Goal: Transaction & Acquisition: Purchase product/service

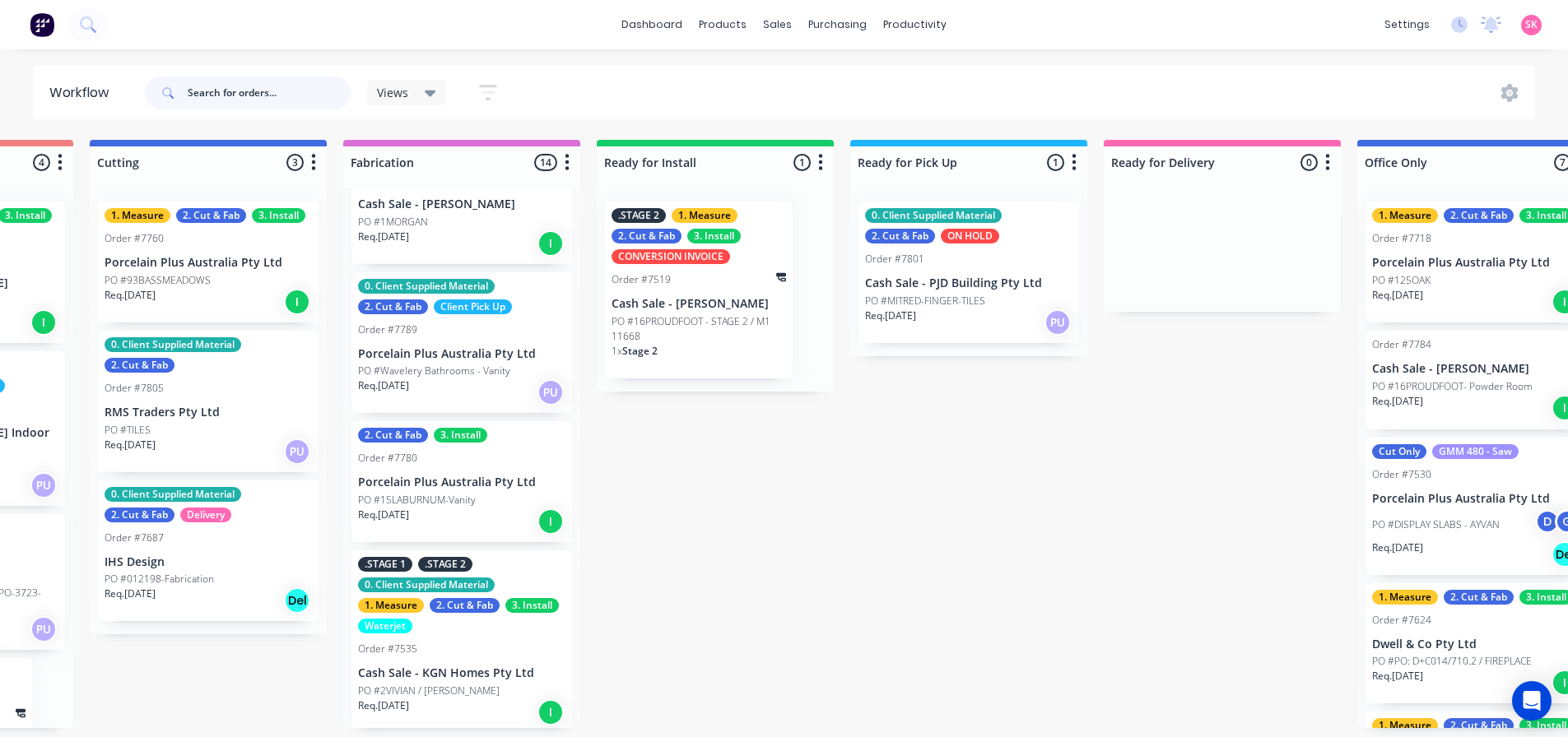
scroll to position [247, 0]
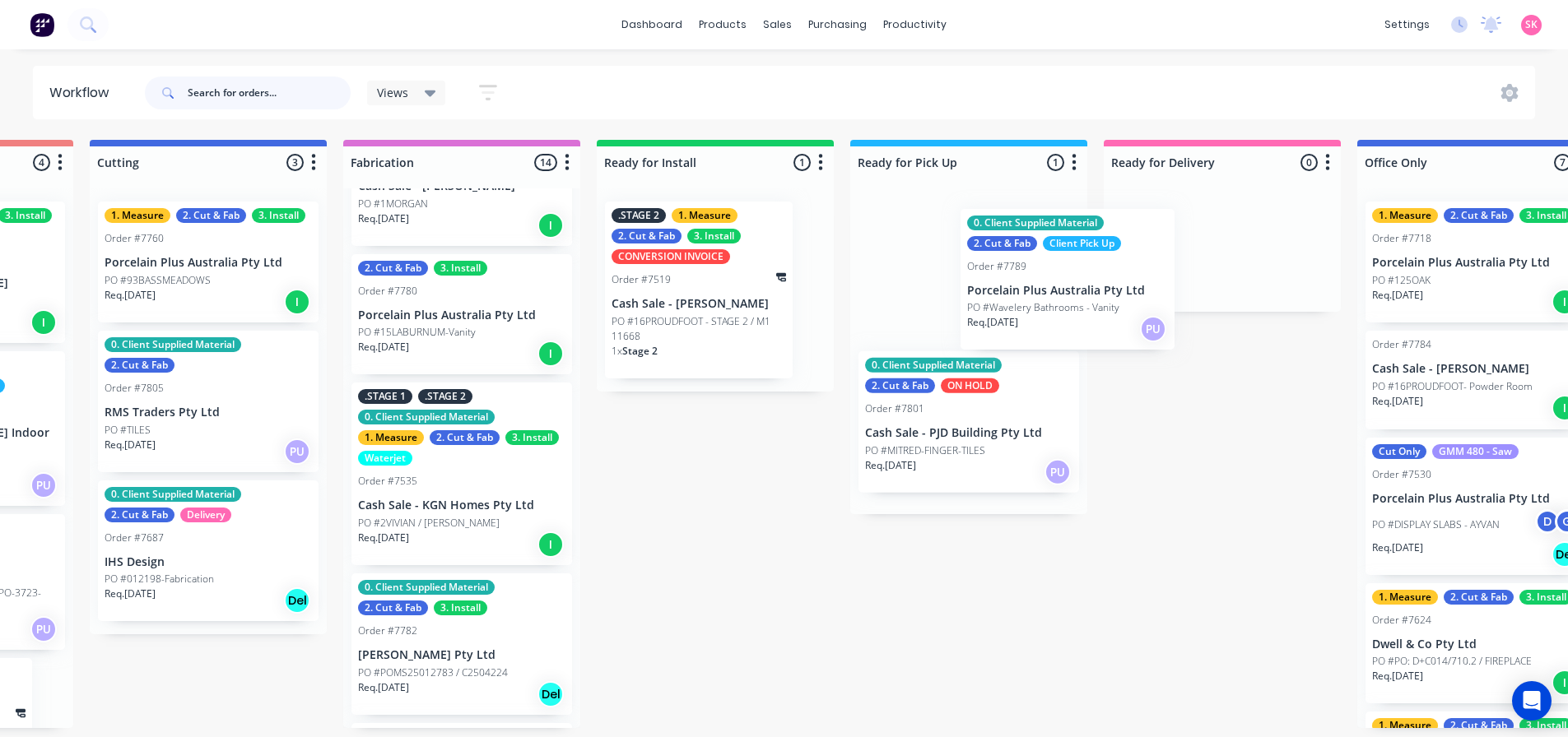
drag, startPoint x: 401, startPoint y: 351, endPoint x: 947, endPoint y: 303, distance: 548.1
click at [947, 303] on div "Submitted 15 Status colour #273444 hex #273444 Save Cancel Summaries Total orde…" at bounding box center [251, 433] width 3460 height 589
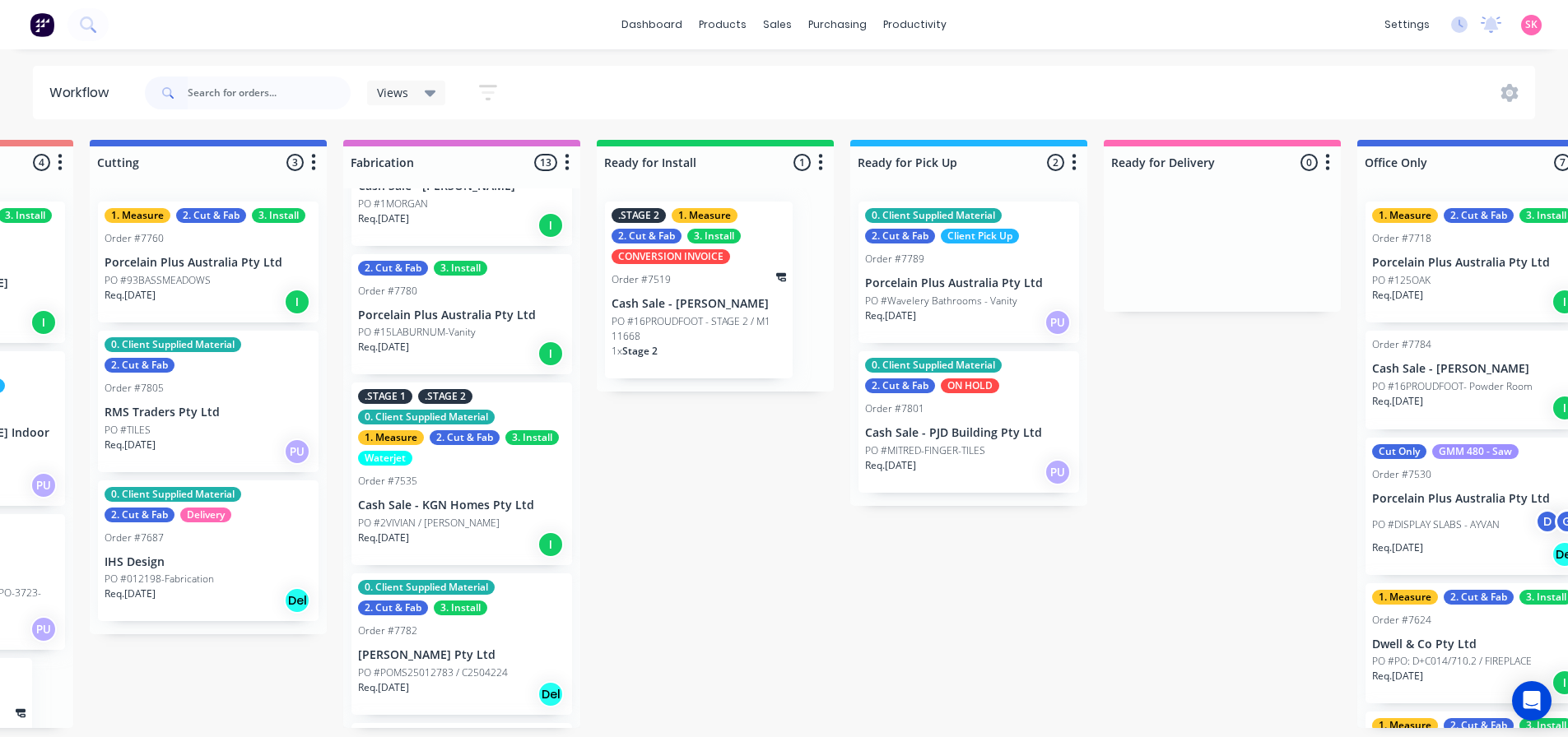
click at [932, 246] on div "0. Client Supplied Material 2. Cut & Fab Client Pick Up Order #7789 Porcelain P…" at bounding box center [969, 271] width 221 height 142
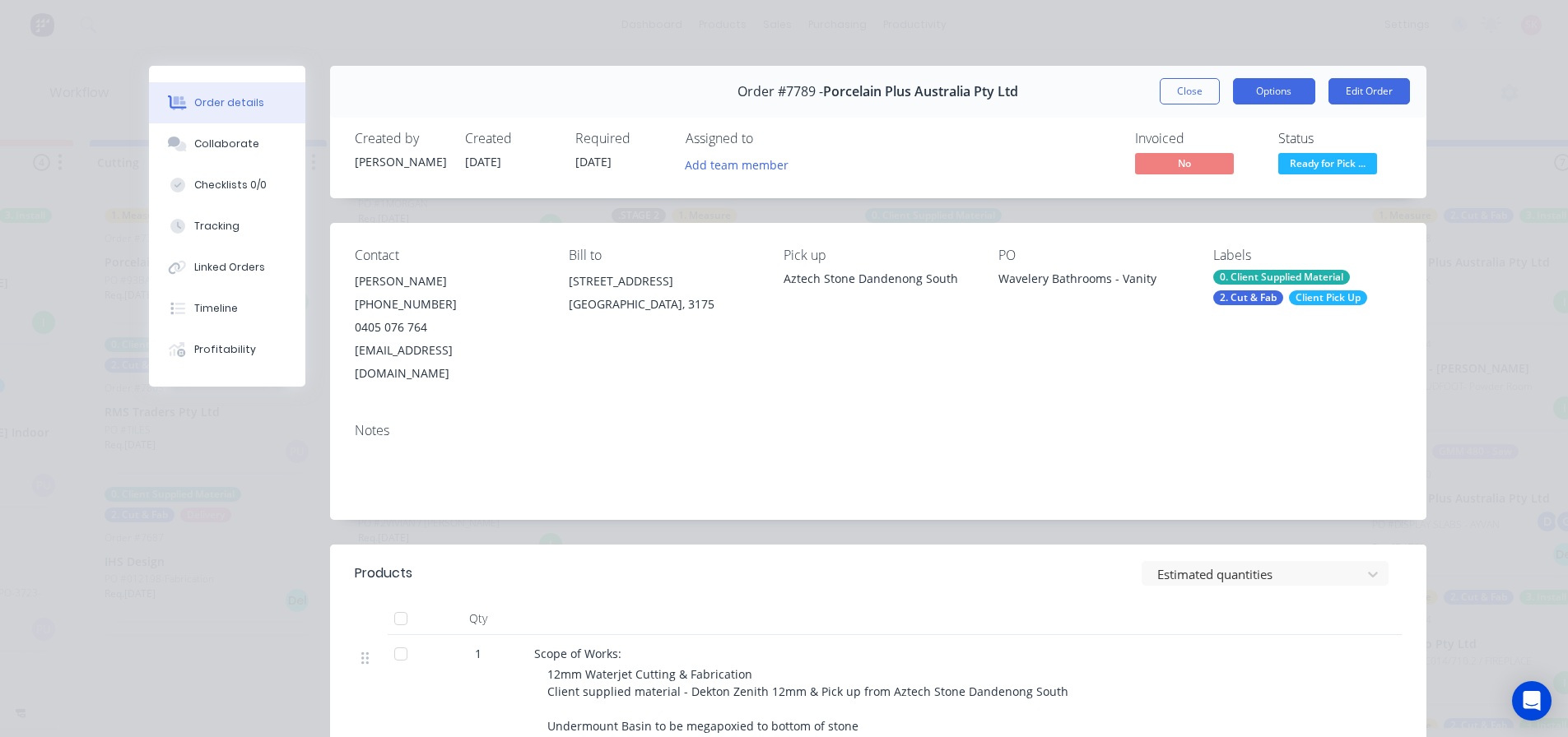
click at [1282, 86] on button "Options" at bounding box center [1274, 91] width 82 height 26
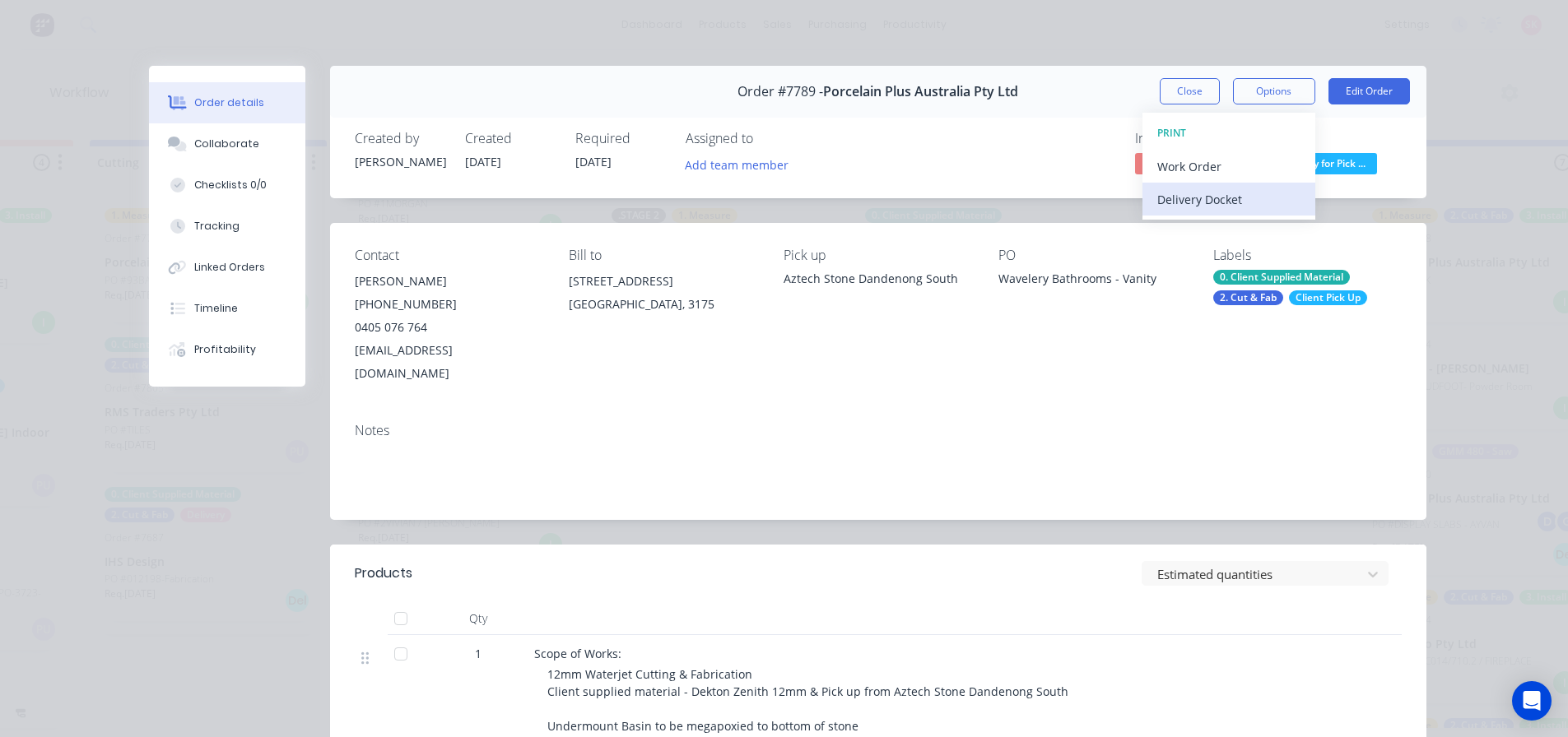
click at [1245, 206] on div "Delivery Docket" at bounding box center [1228, 199] width 144 height 23
click at [1235, 223] on div "Custom" at bounding box center [1228, 232] width 144 height 23
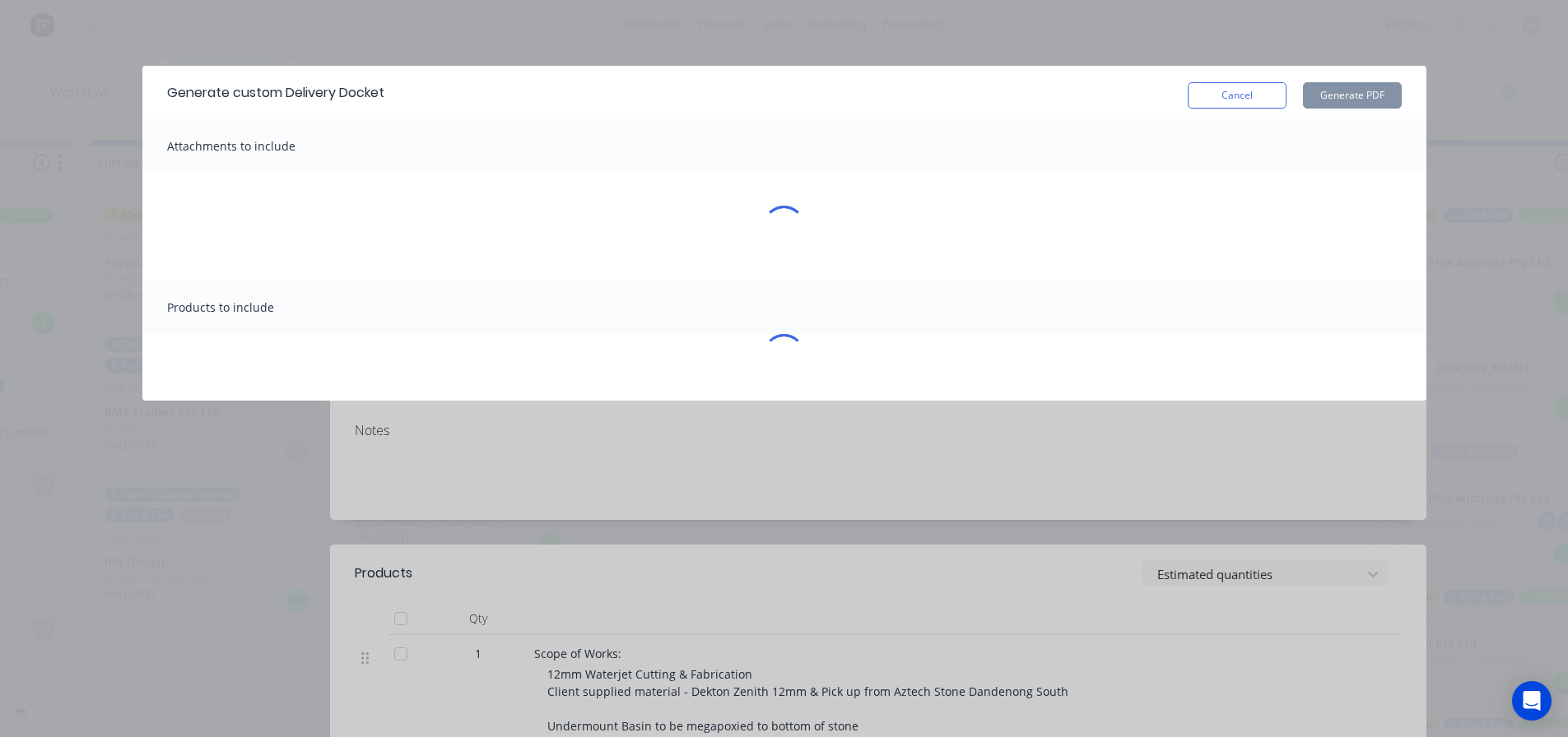
scroll to position [0, 1466]
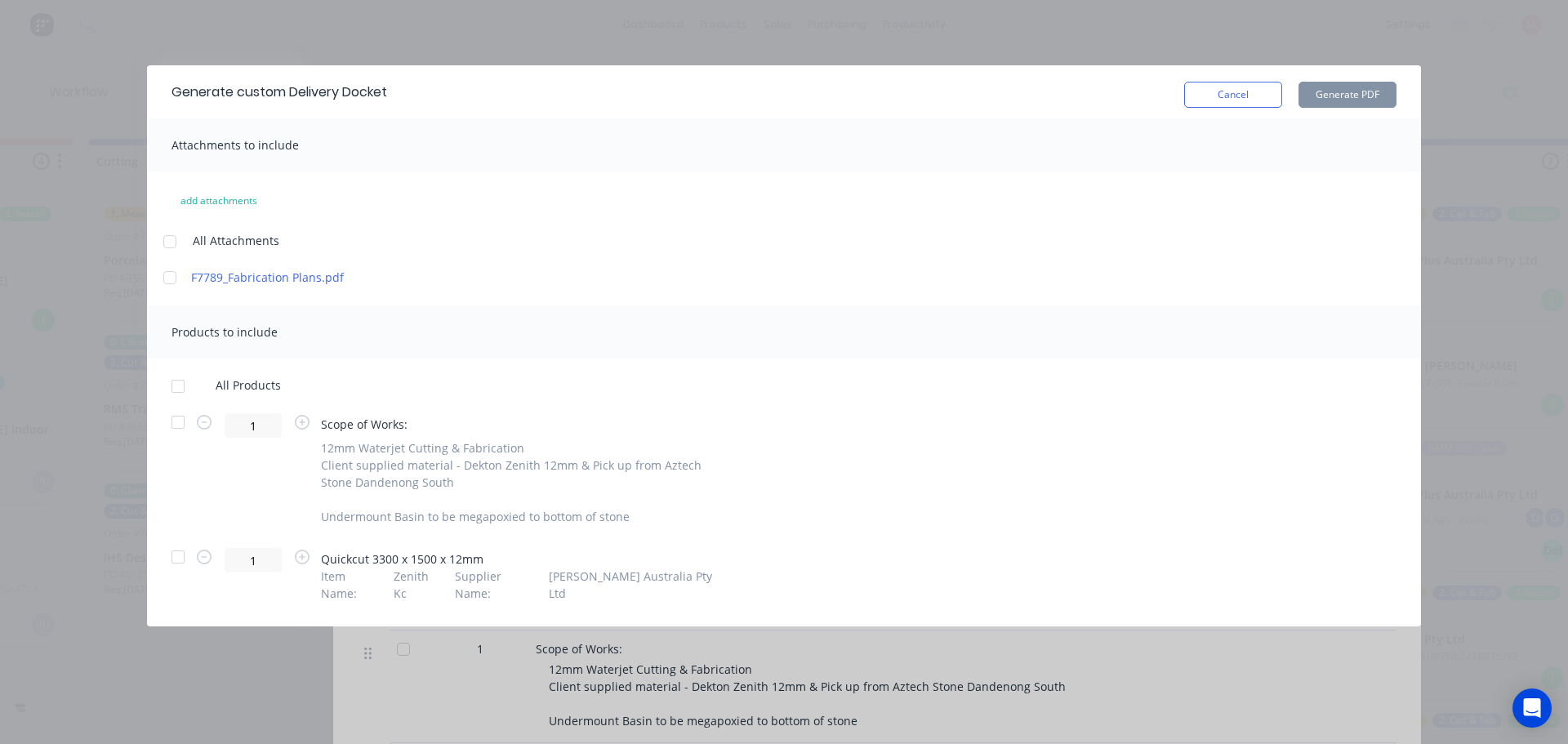
click at [176, 389] on div at bounding box center [178, 387] width 33 height 33
click at [1390, 90] on button "Generate PDF" at bounding box center [1347, 94] width 98 height 26
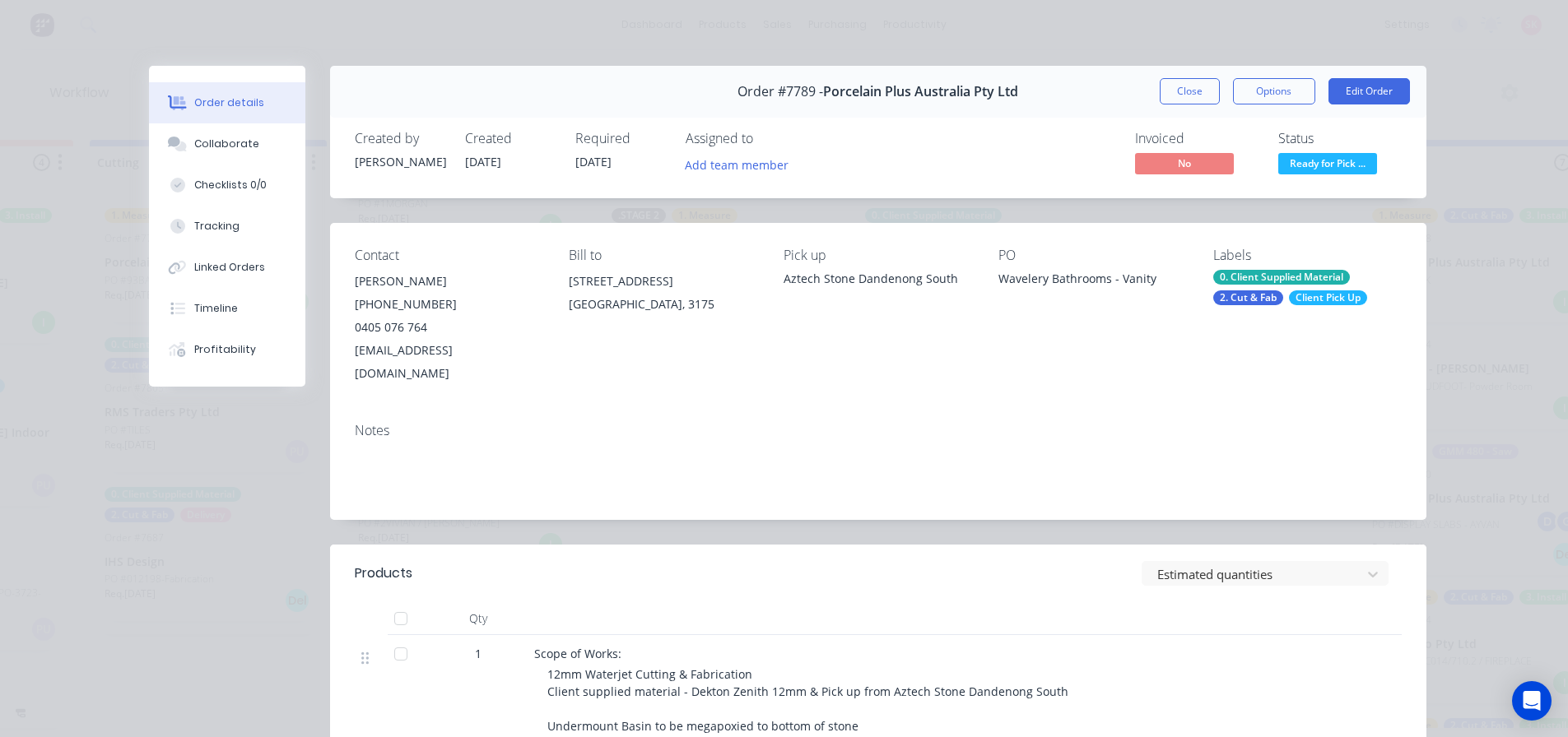
click at [1197, 95] on button "Close" at bounding box center [1190, 91] width 61 height 26
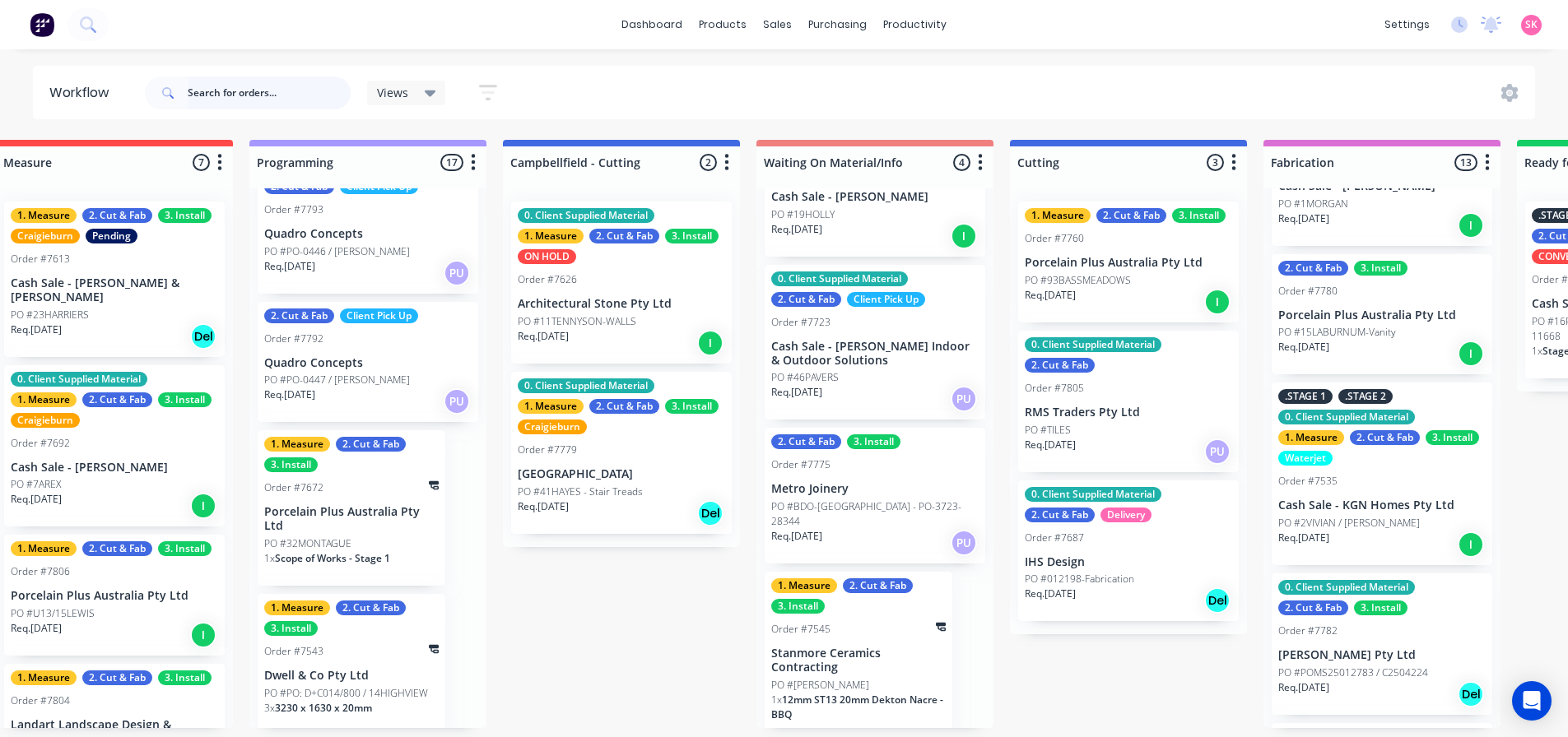
scroll to position [3, 547]
click at [354, 673] on div "1. Measure 2. Cut & Fab 3. Install Order #7543 Dwell & Co Pty Ltd PO #PO: D+C01…" at bounding box center [351, 665] width 187 height 142
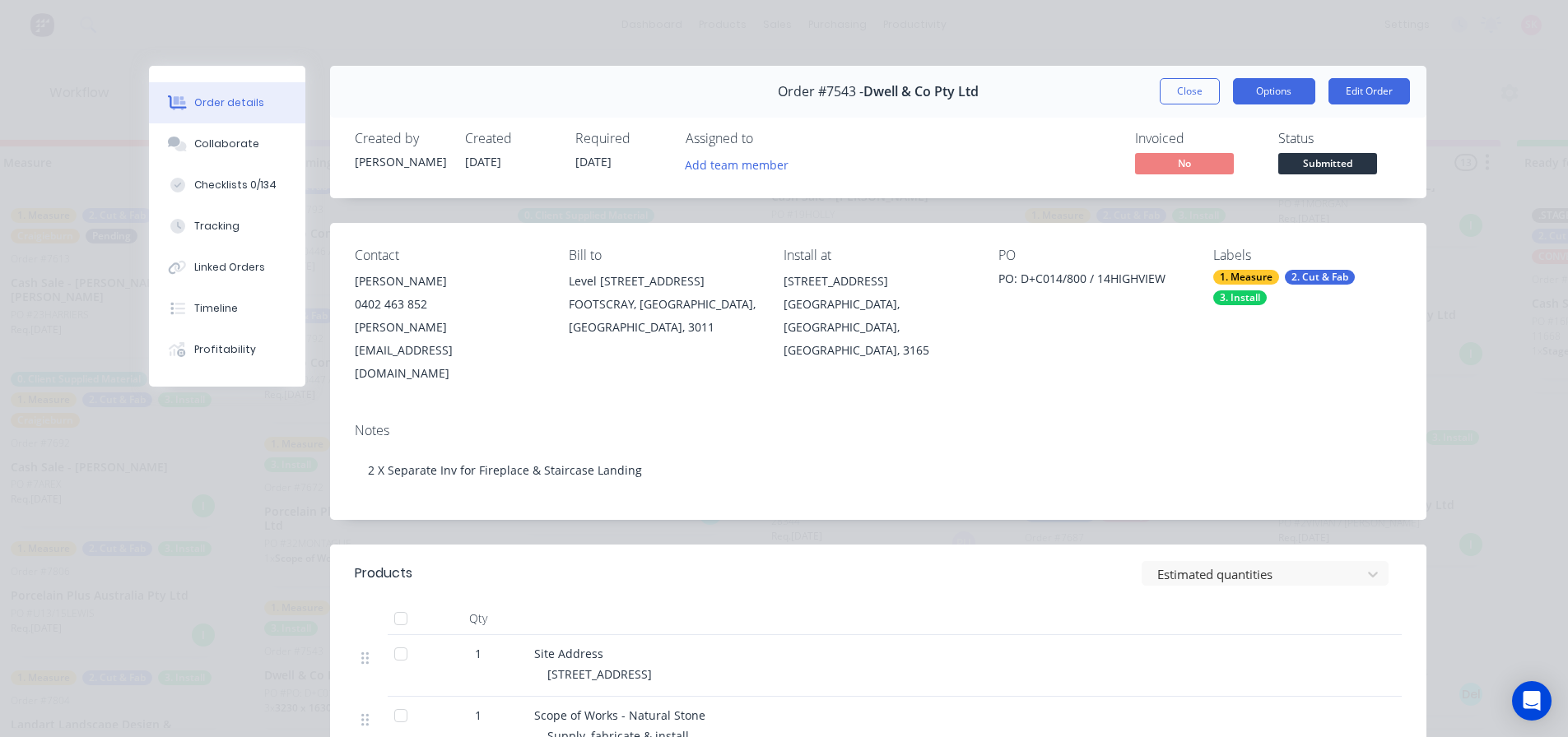
click at [1249, 93] on button "Options" at bounding box center [1274, 91] width 82 height 26
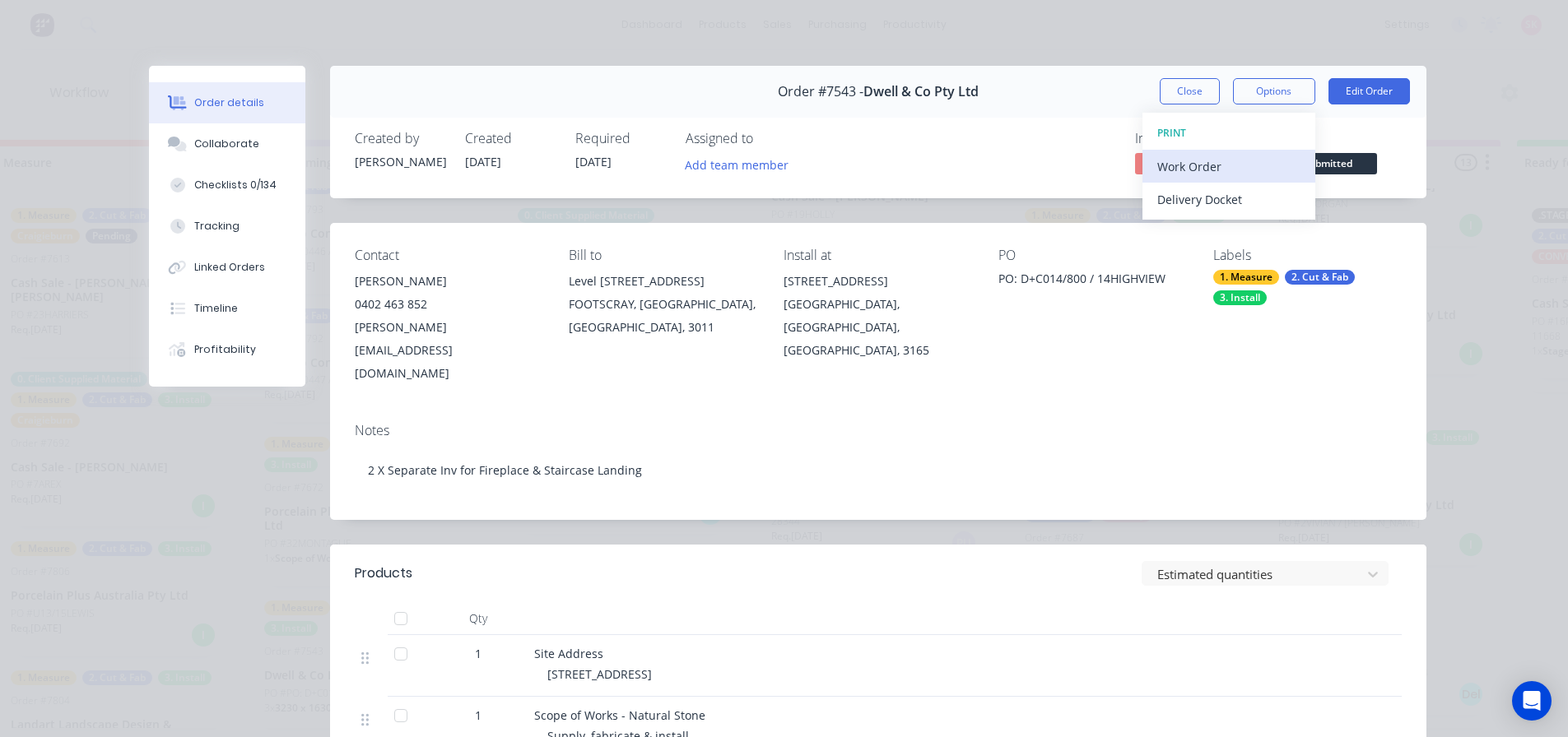
click at [1239, 176] on div "Work Order" at bounding box center [1228, 166] width 144 height 23
click at [1222, 218] on button "Custom" at bounding box center [1228, 232] width 173 height 33
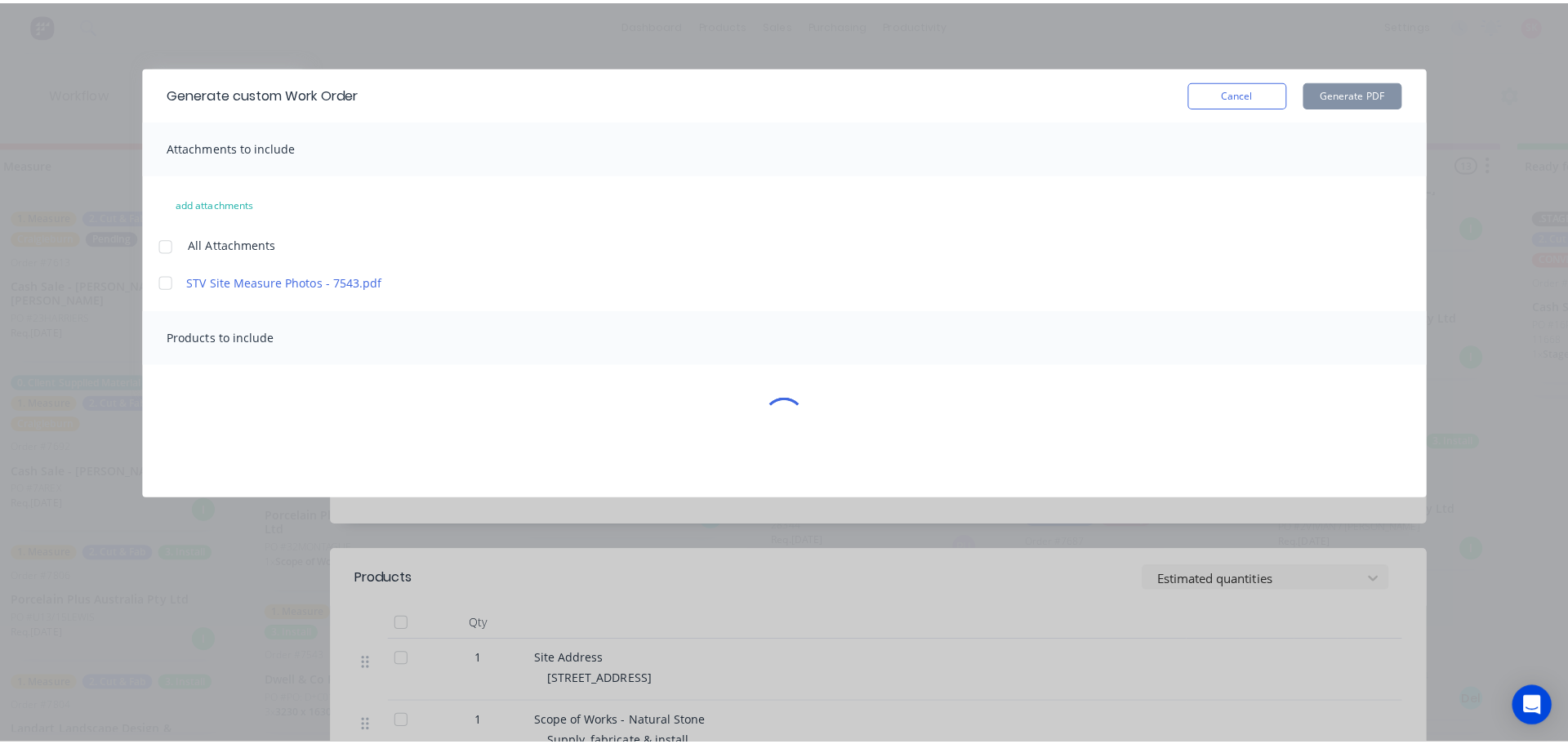
scroll to position [0, 543]
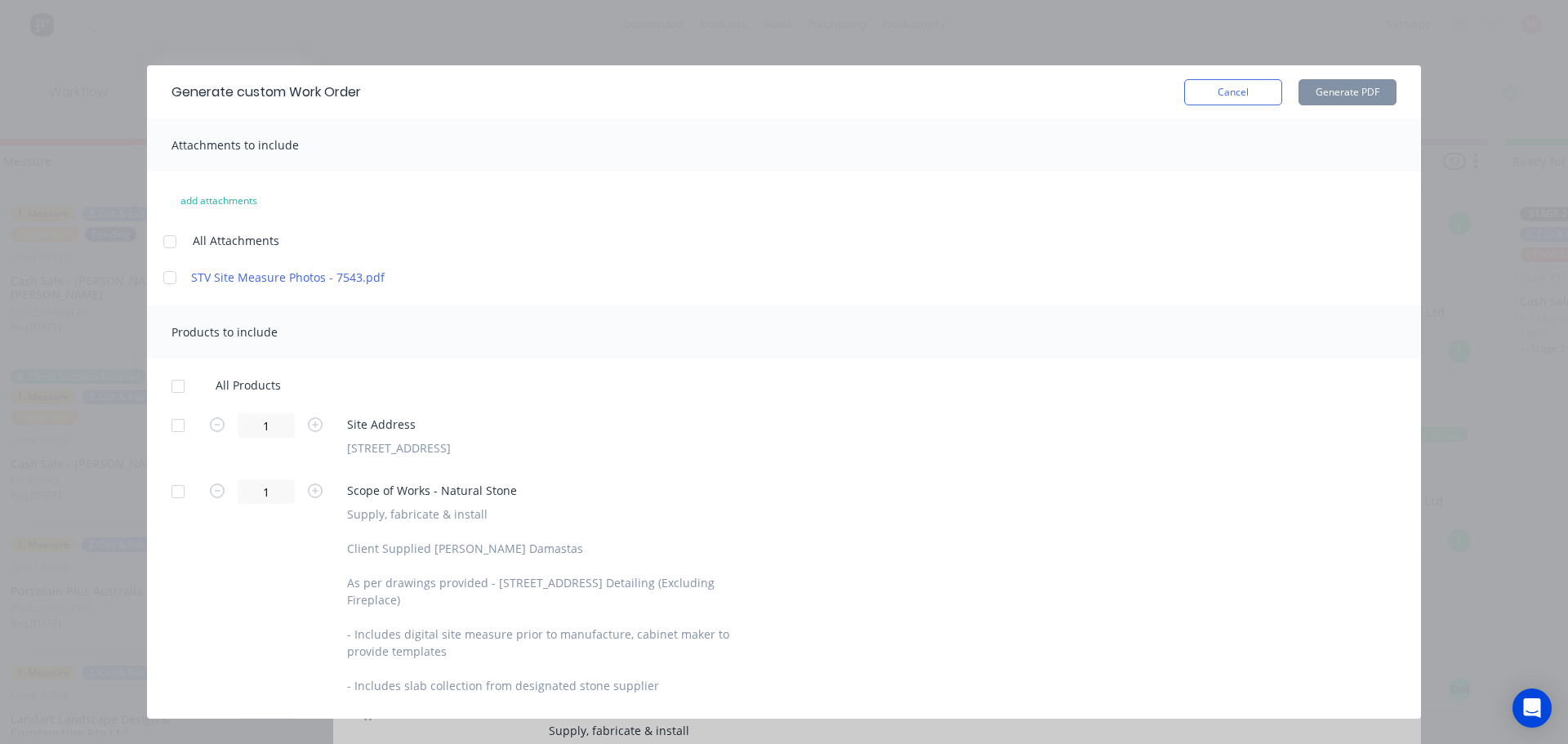
click at [179, 423] on div at bounding box center [178, 425] width 33 height 33
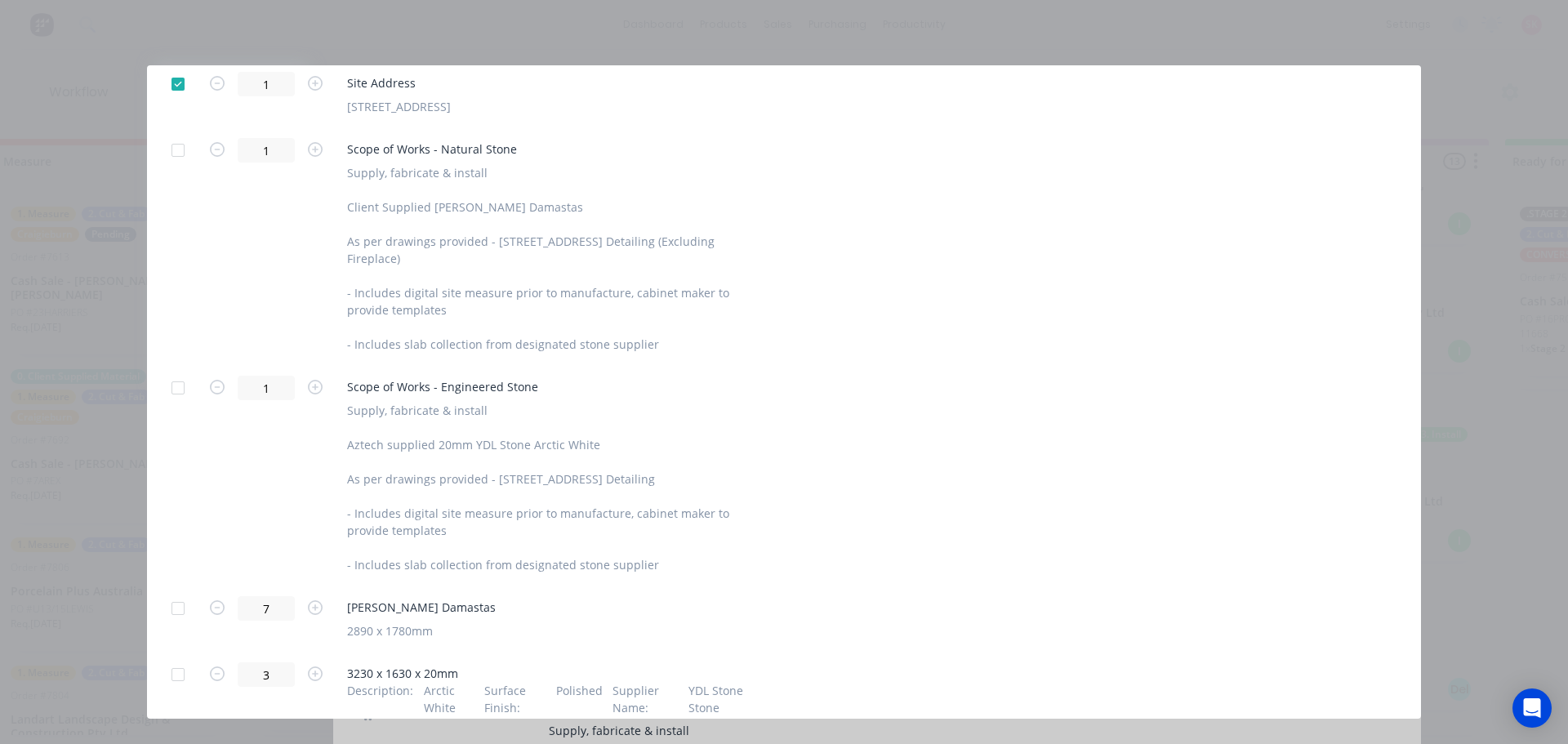
scroll to position [496, 0]
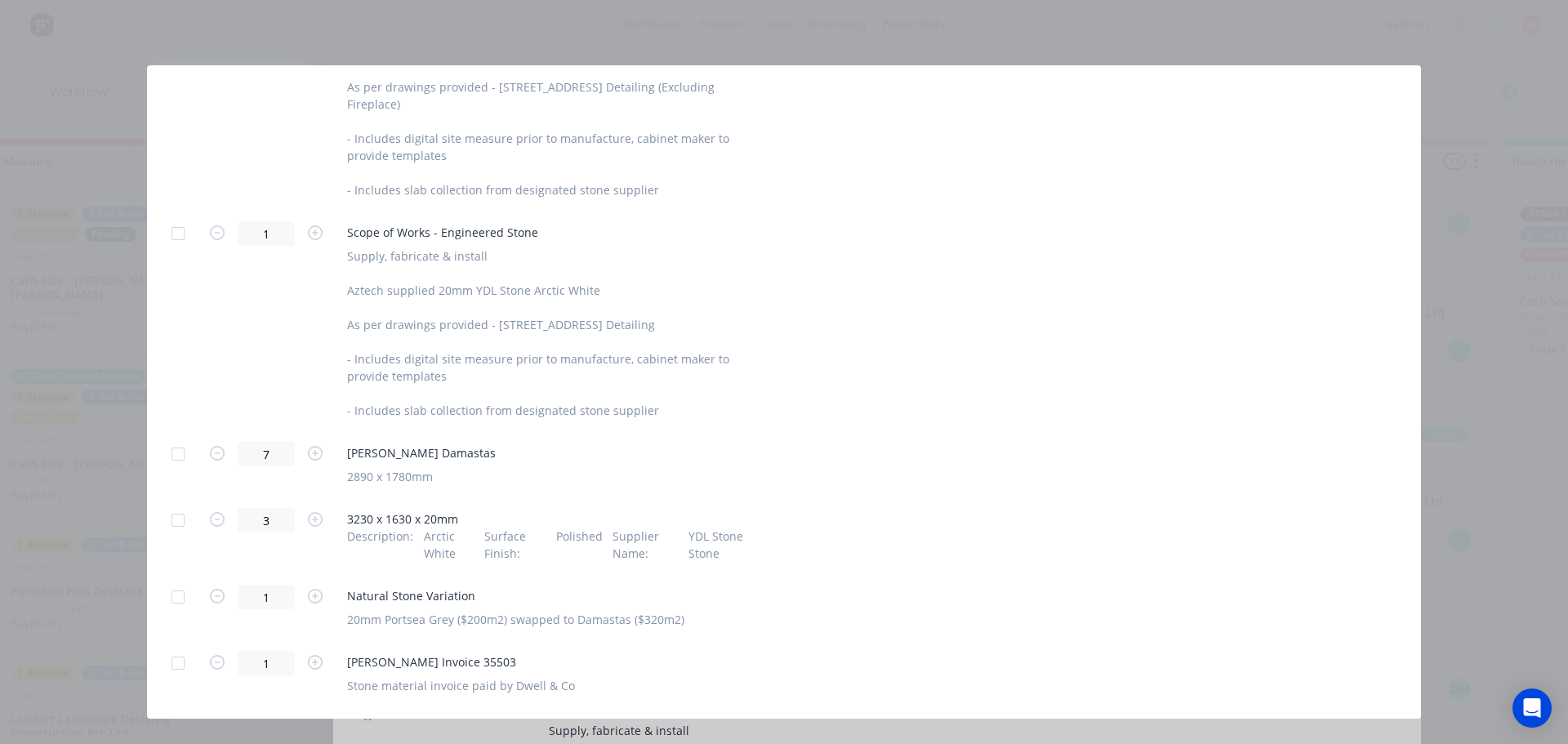
click at [175, 456] on div at bounding box center [178, 454] width 33 height 33
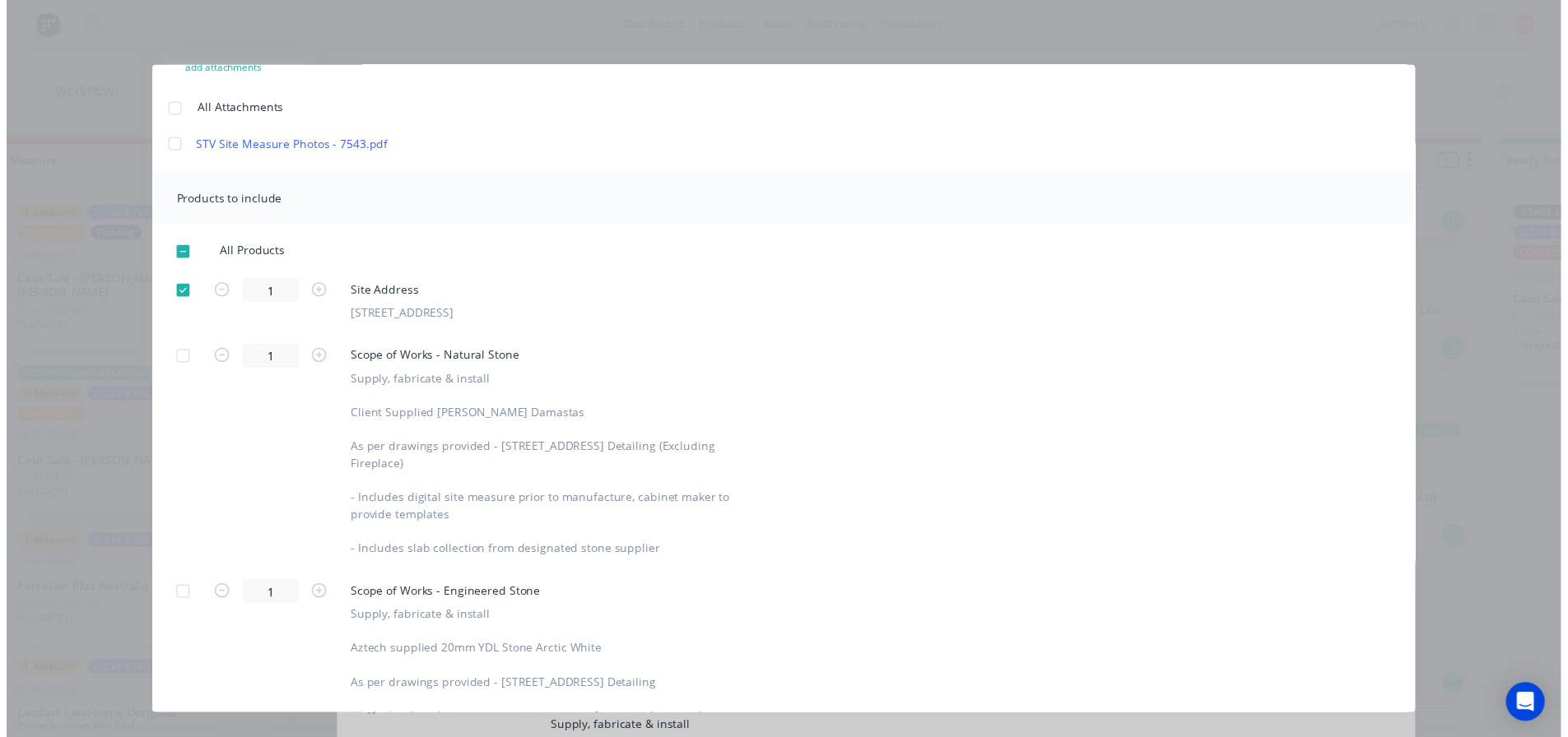
scroll to position [0, 0]
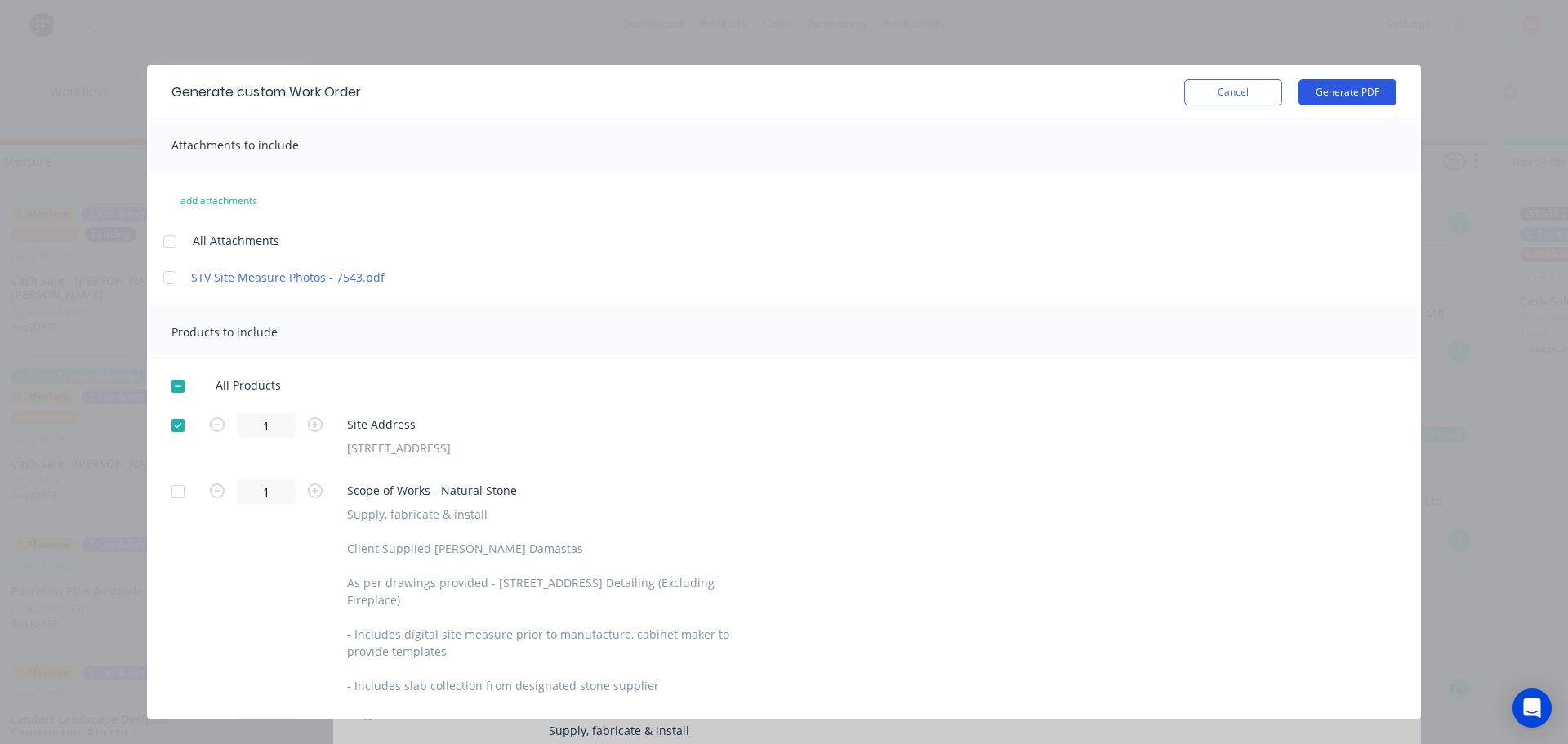
click at [1338, 85] on button "Generate PDF" at bounding box center [1347, 92] width 98 height 26
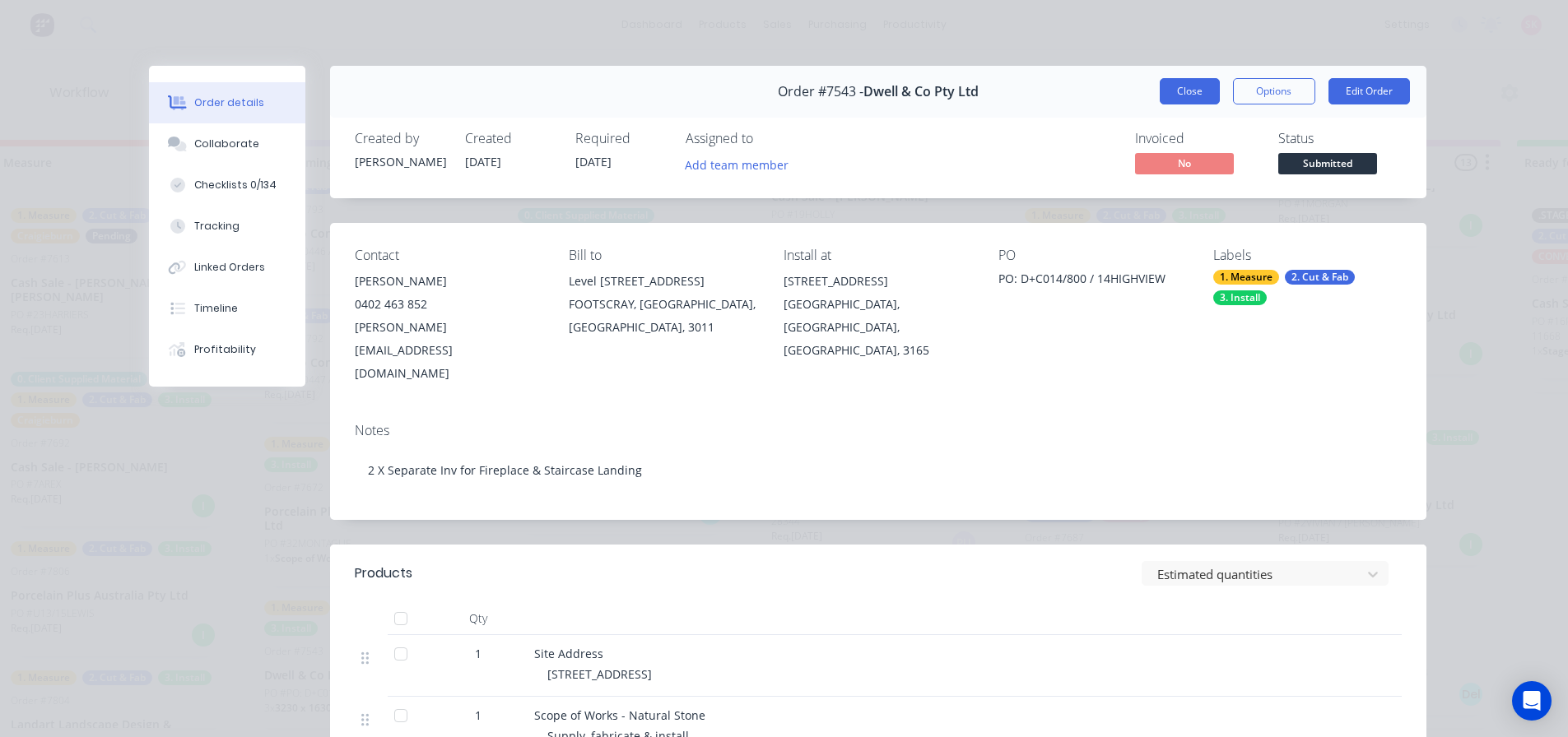
click at [1191, 96] on button "Close" at bounding box center [1190, 91] width 61 height 26
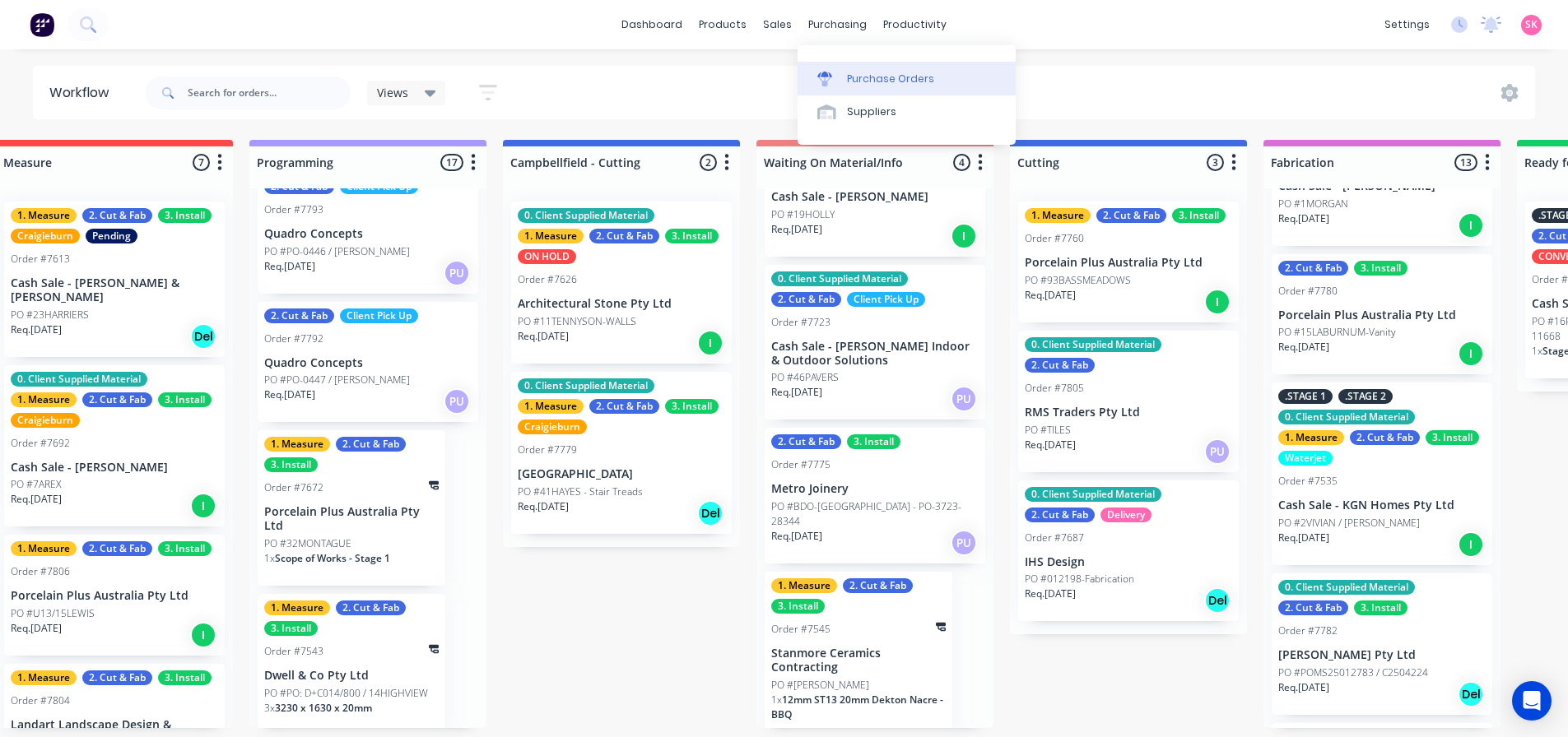
click at [806, 83] on link "Purchase Orders" at bounding box center [906, 78] width 218 height 33
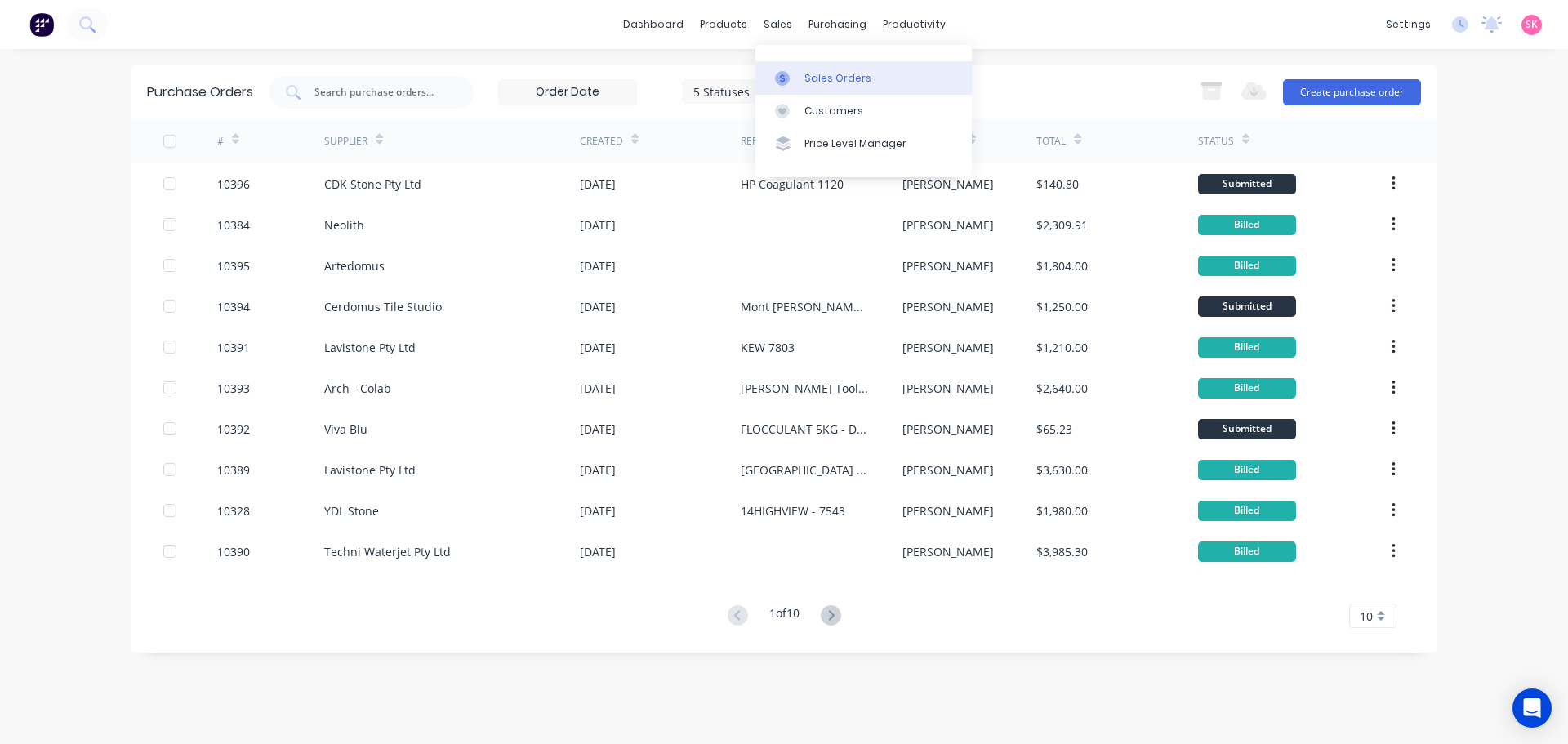
click at [793, 67] on link "Sales Orders" at bounding box center [863, 78] width 216 height 33
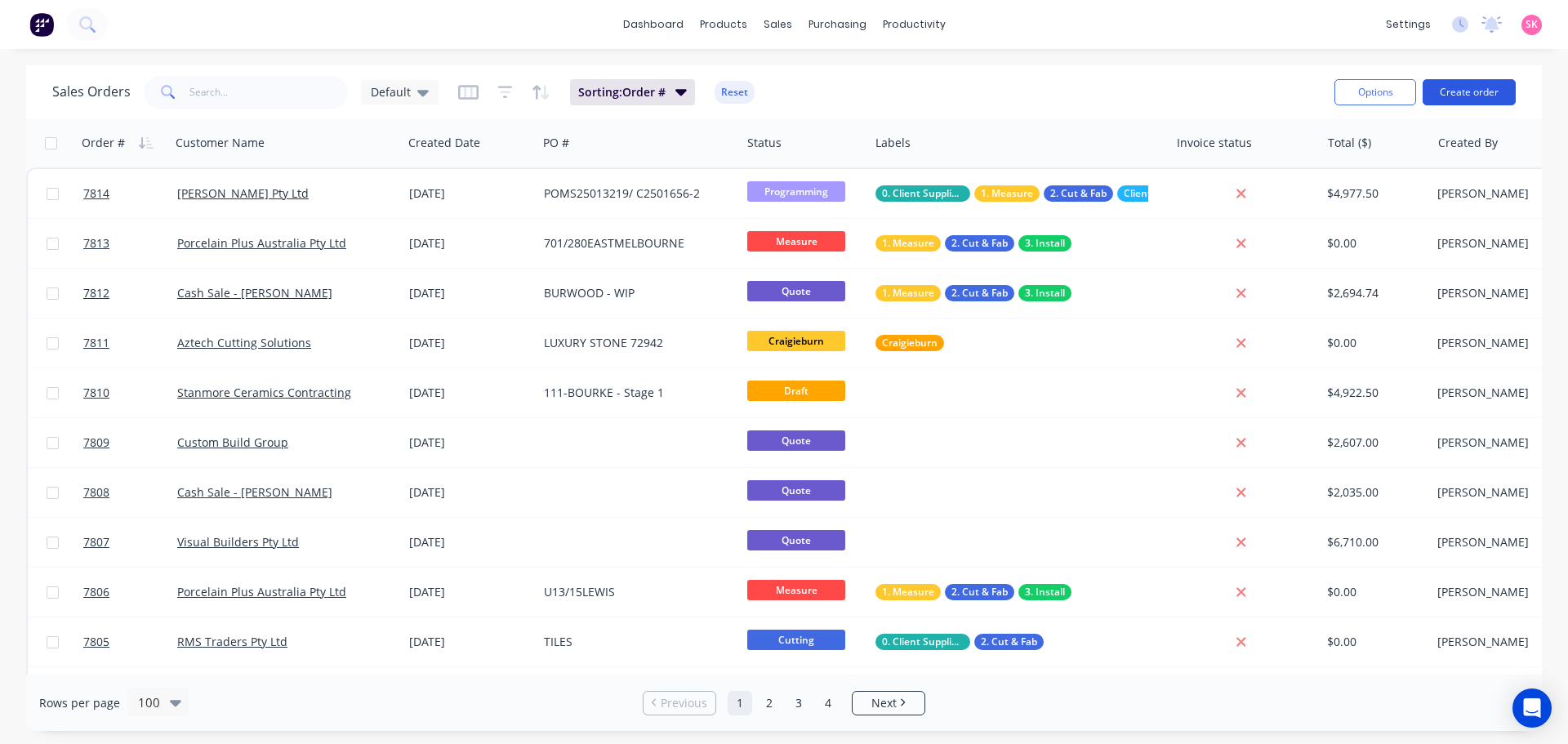
click at [1460, 92] on button "Create order" at bounding box center [1469, 92] width 93 height 26
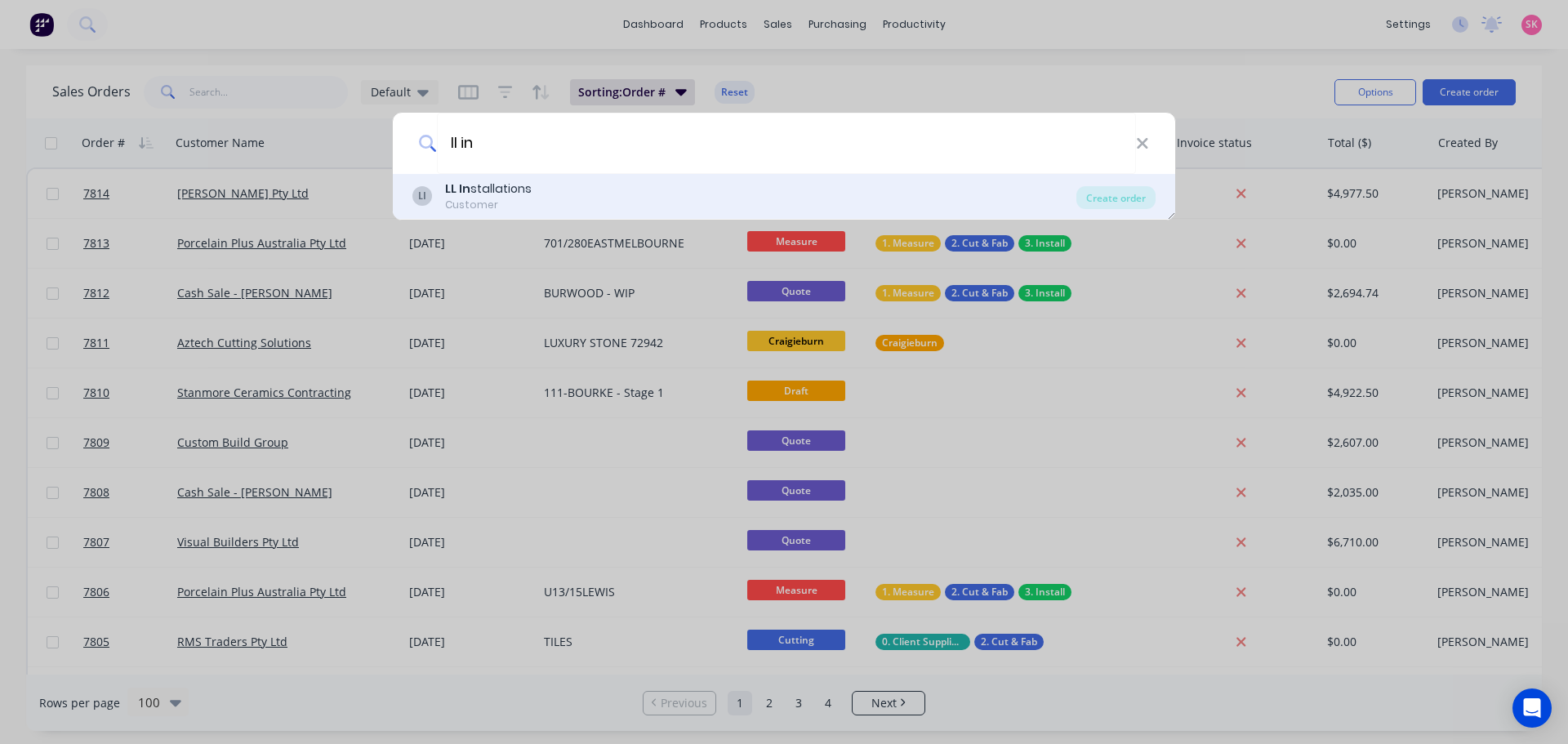
type input "ll in"
click at [619, 192] on div "LI LL In stallations Customer" at bounding box center [744, 196] width 664 height 32
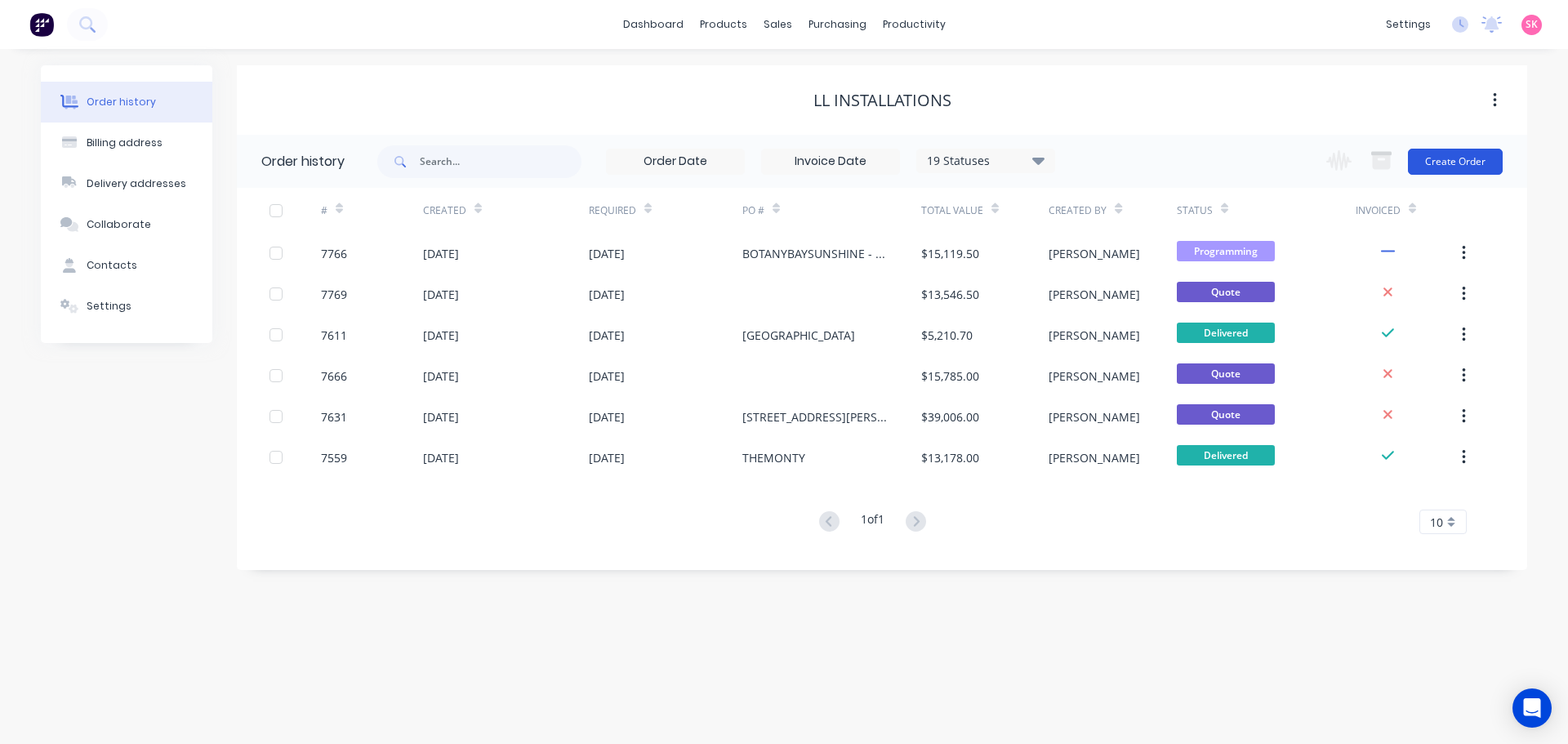
click at [1455, 168] on button "Create Order" at bounding box center [1456, 161] width 95 height 26
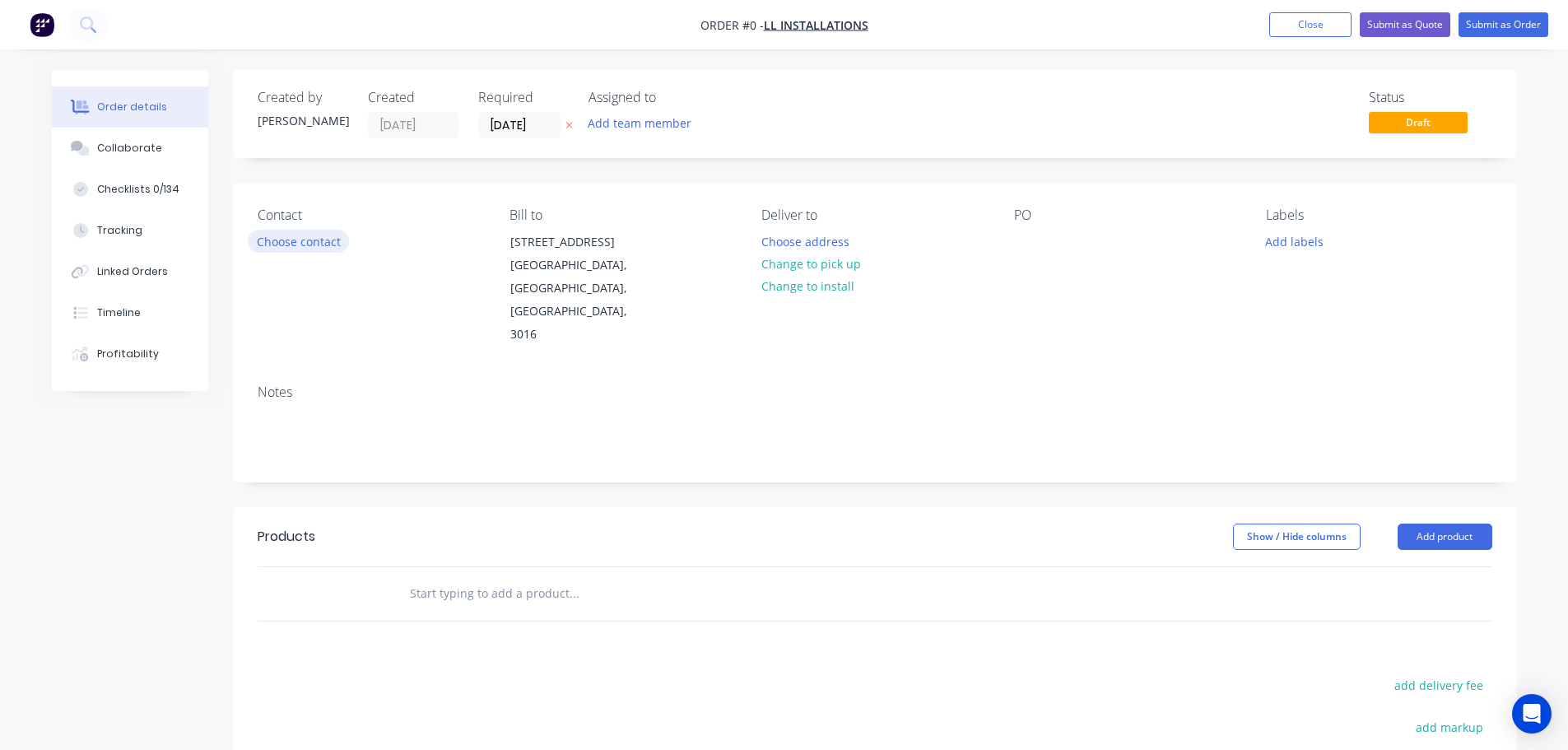
click at [307, 242] on button "Choose contact" at bounding box center [299, 240] width 102 height 22
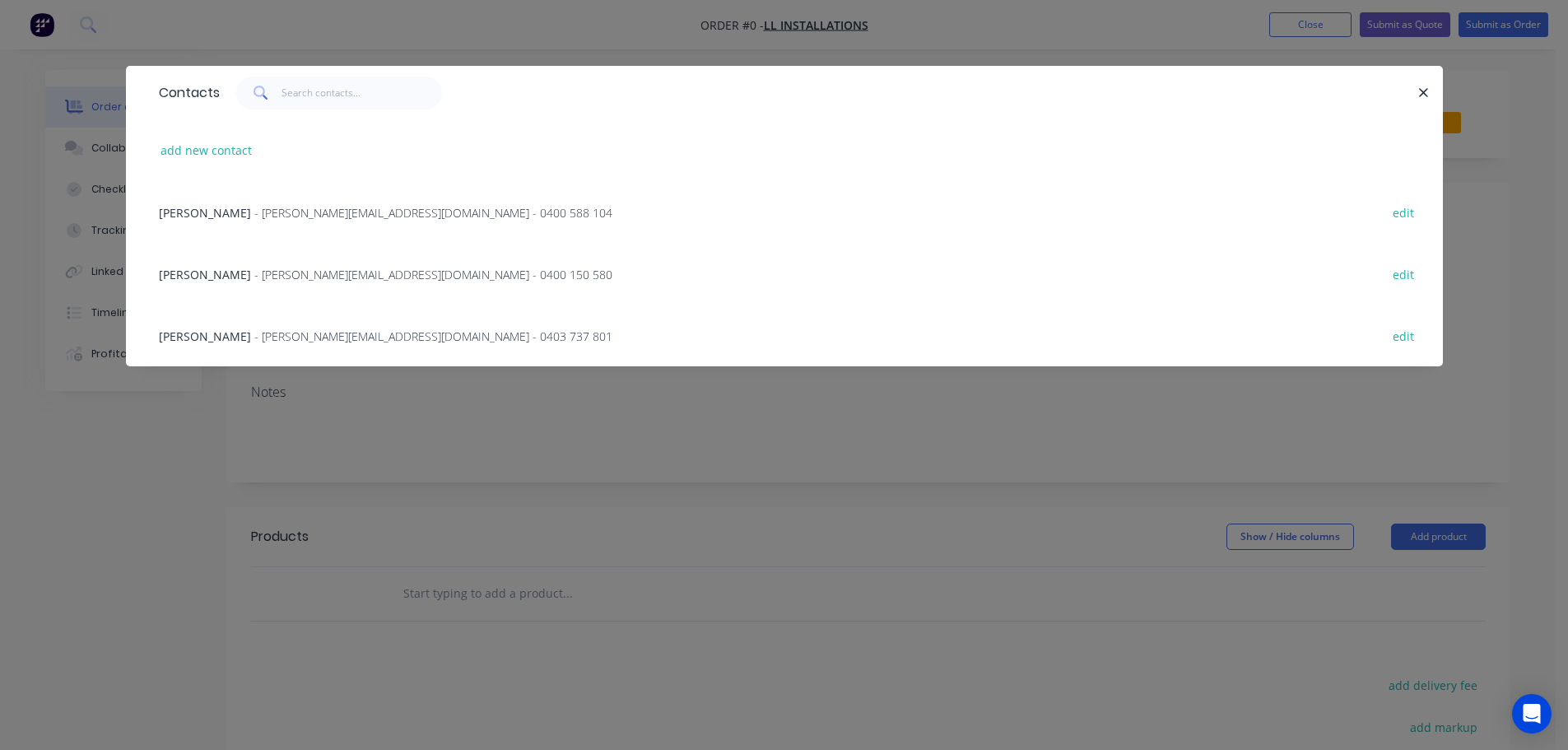
click at [284, 268] on span "- [PERSON_NAME][EMAIL_ADDRESS][DOMAIN_NAME] - 0400 150 580" at bounding box center [433, 274] width 358 height 16
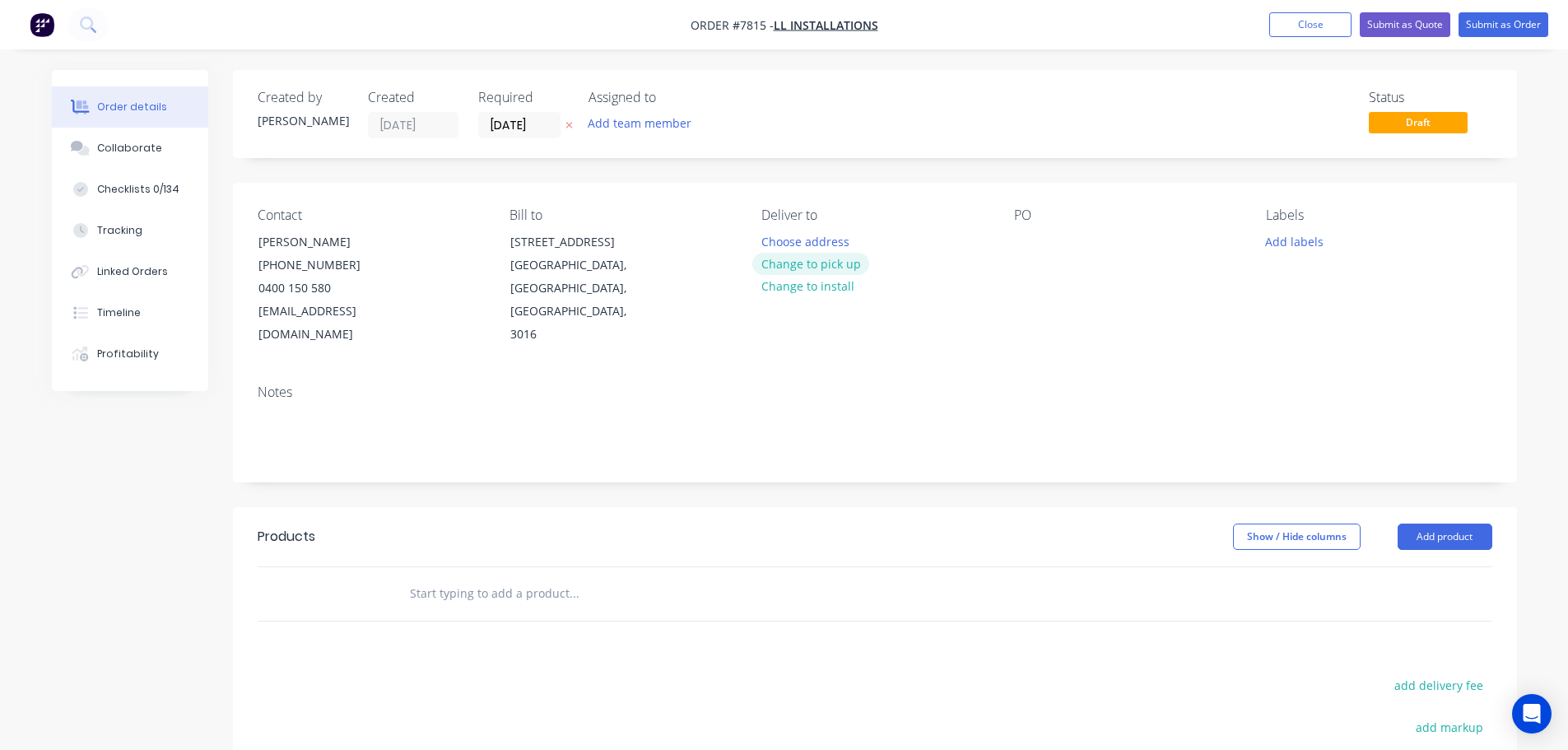
click at [823, 267] on button "Change to pick up" at bounding box center [810, 264] width 117 height 22
click at [783, 234] on div at bounding box center [774, 241] width 26 height 23
click at [1023, 238] on div at bounding box center [1026, 241] width 26 height 23
click at [1325, 238] on button "Add labels" at bounding box center [1295, 240] width 76 height 22
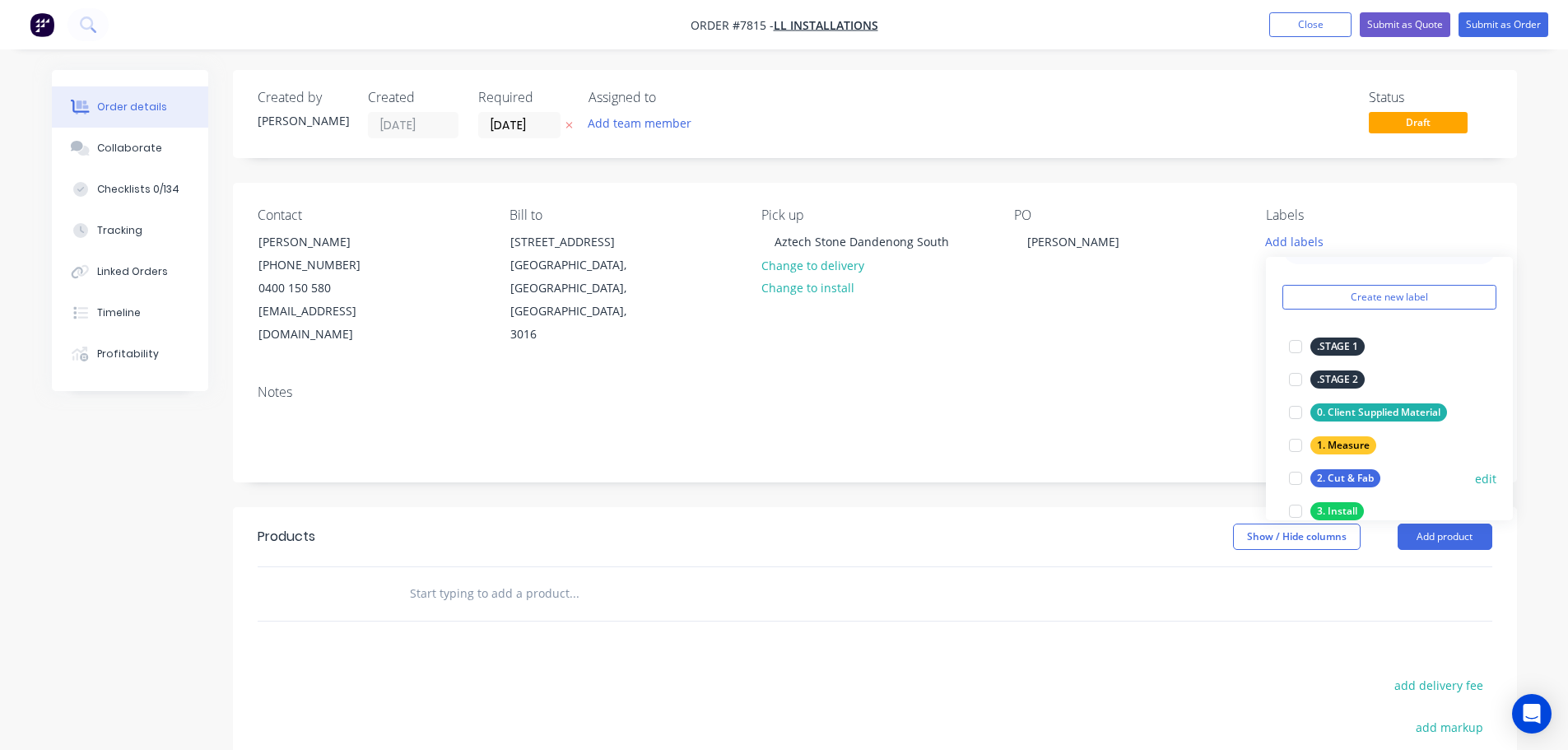
scroll to position [82, 0]
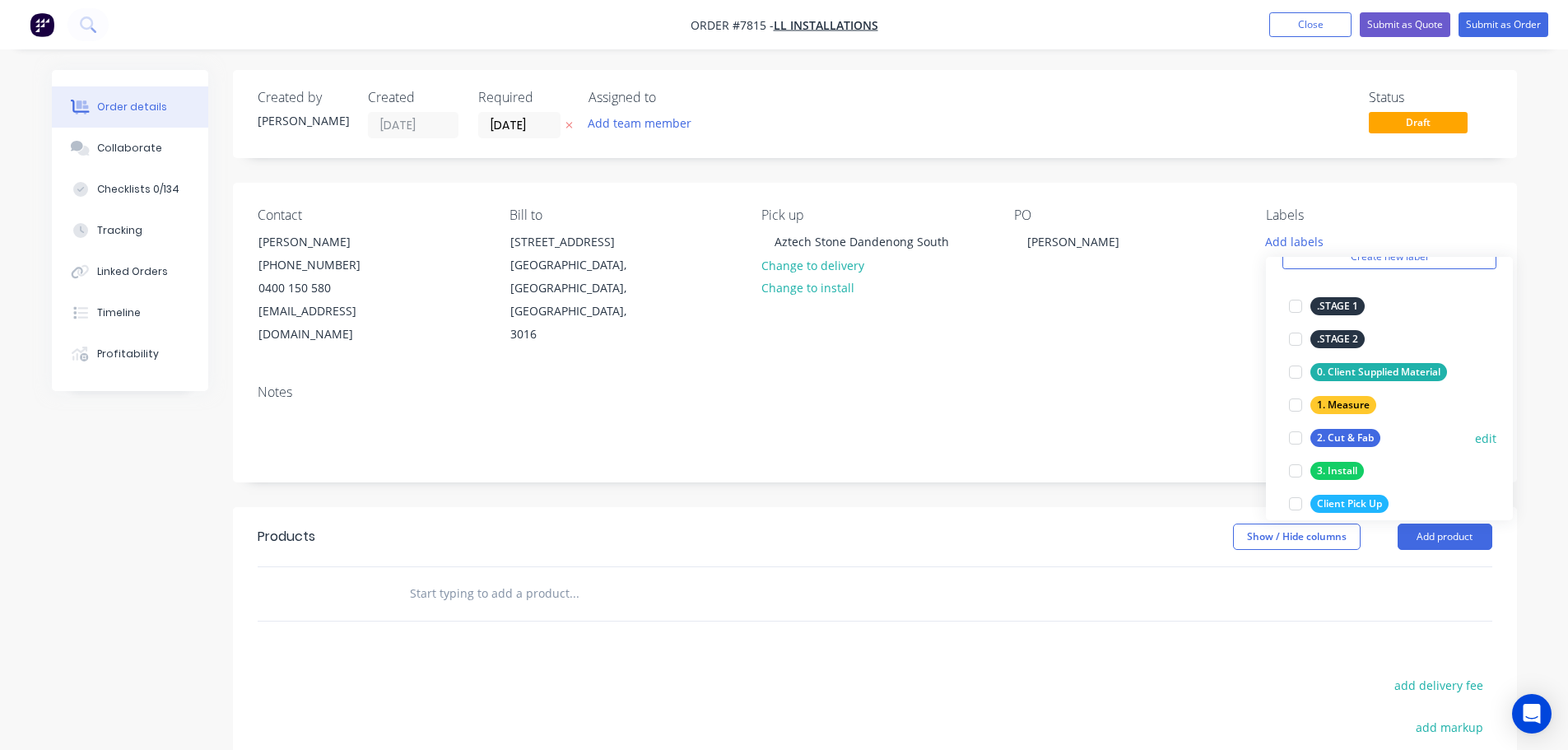
click at [1290, 433] on div at bounding box center [1296, 438] width 33 height 33
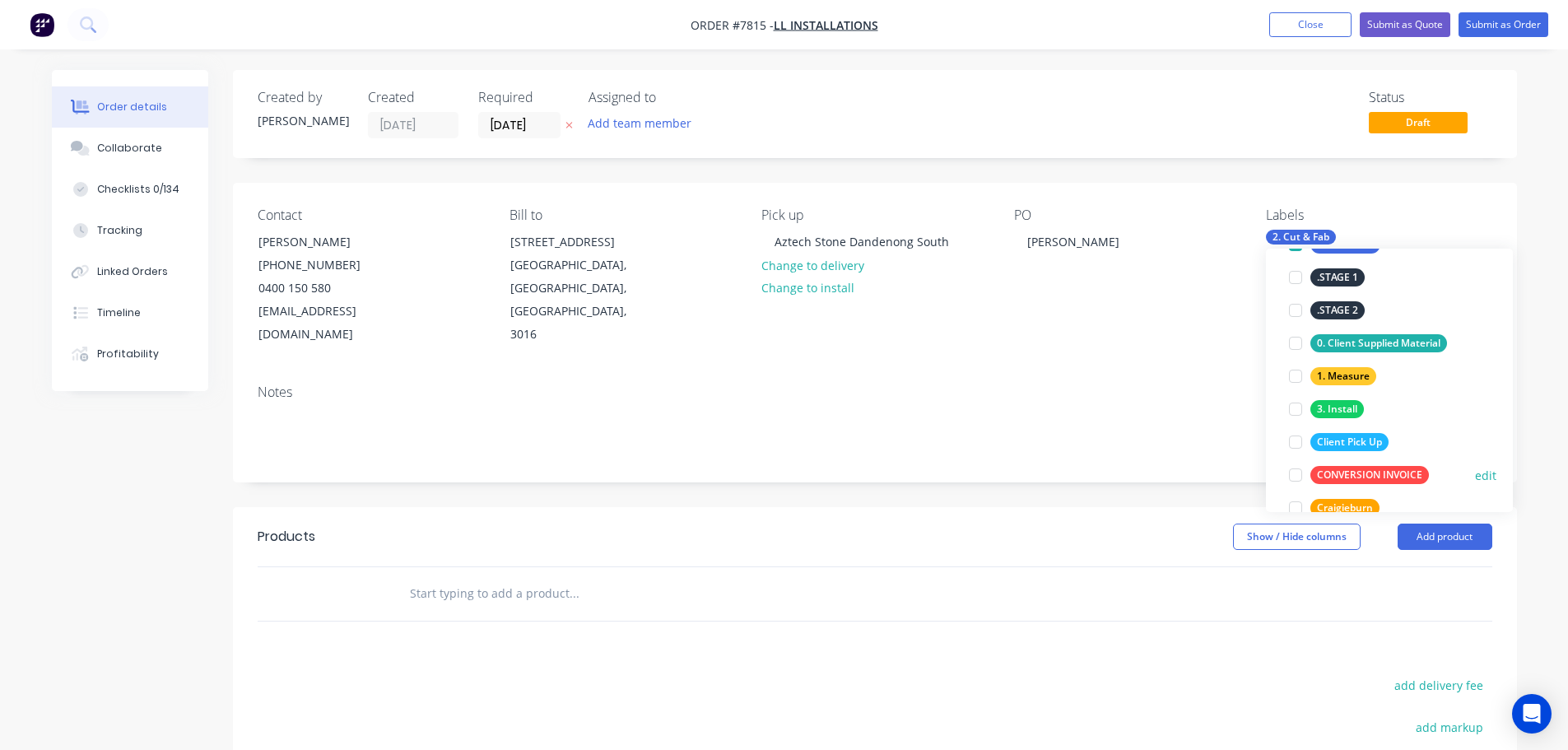
scroll to position [165, 0]
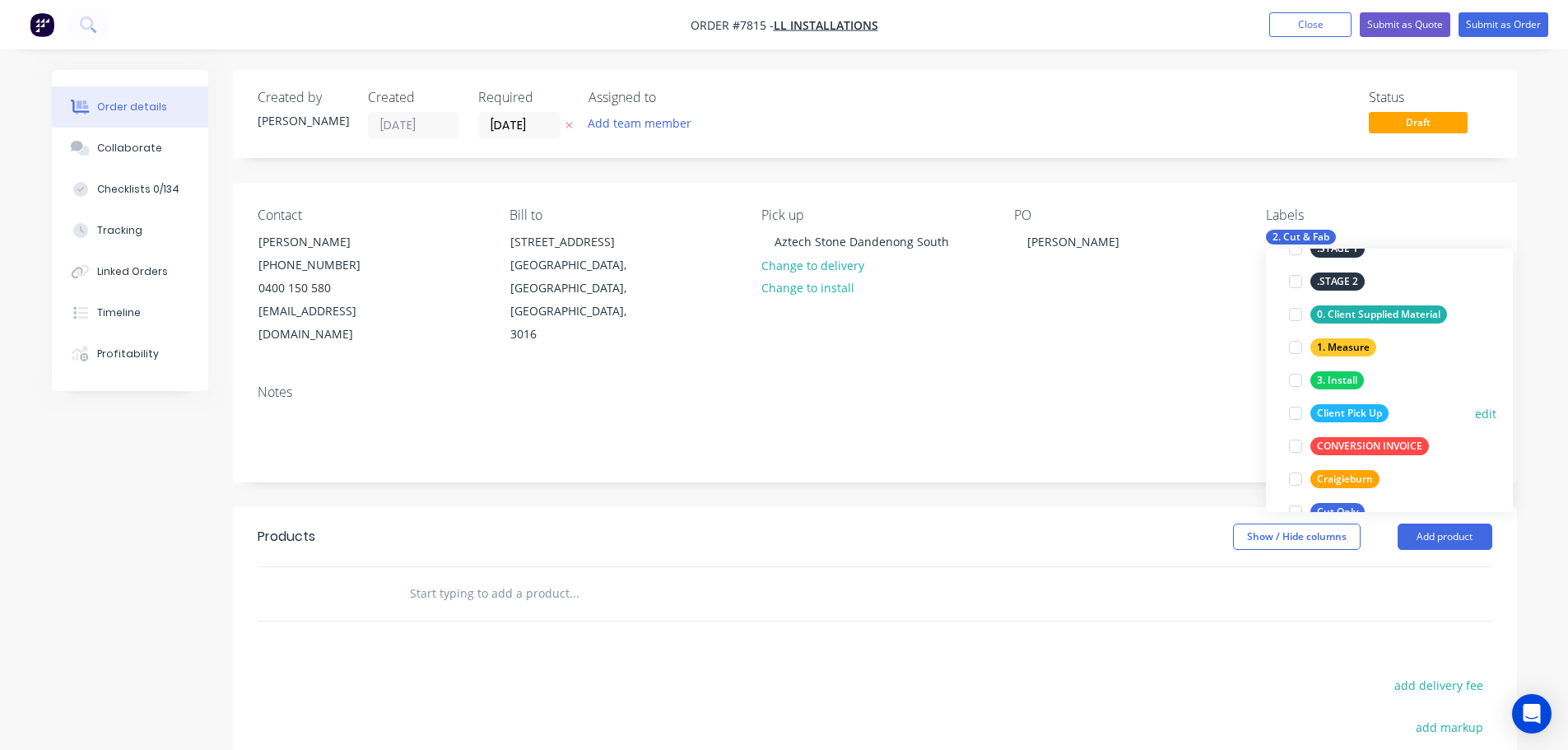
click at [1296, 416] on div at bounding box center [1296, 413] width 33 height 33
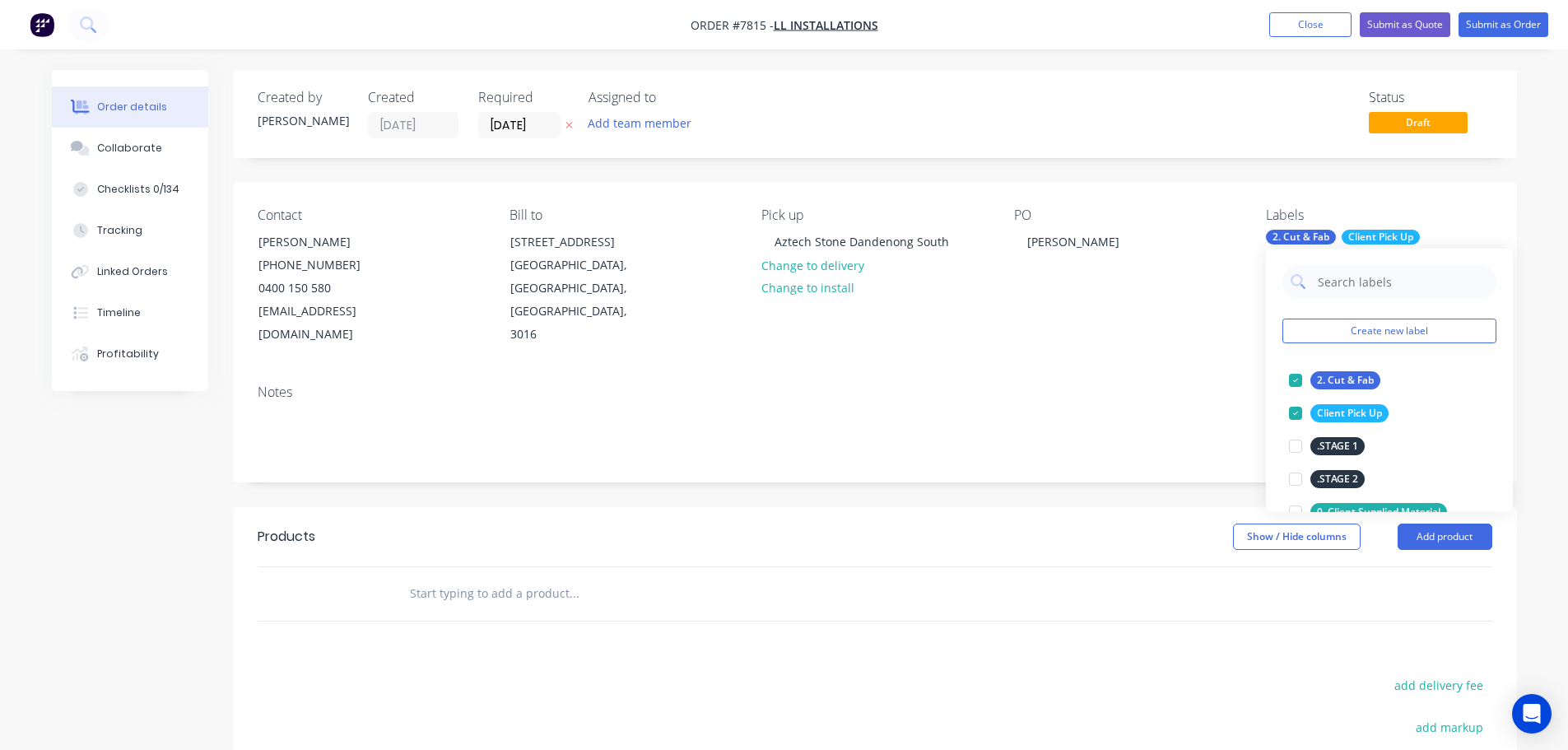
click at [563, 577] on input "text" at bounding box center [573, 594] width 329 height 33
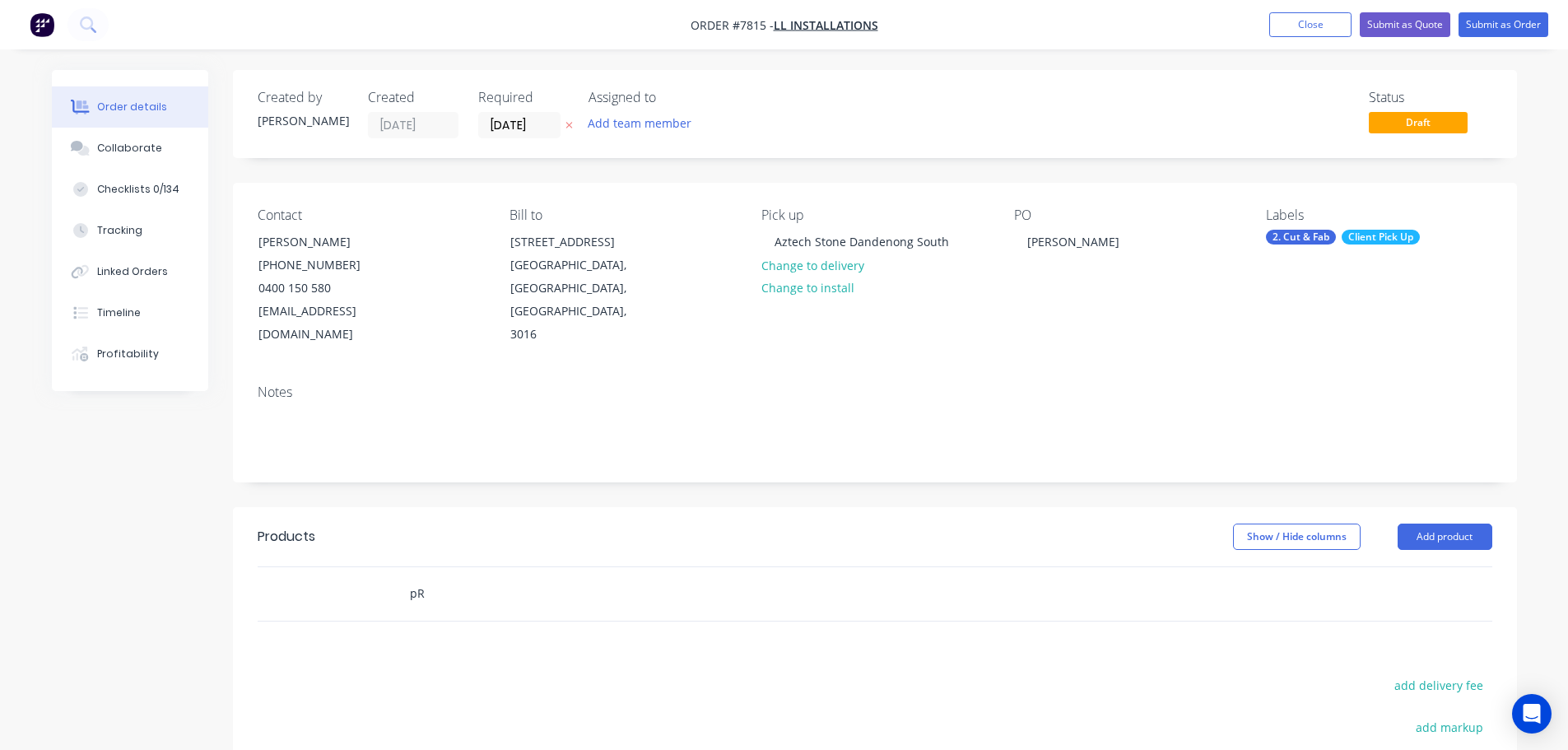
type input "p"
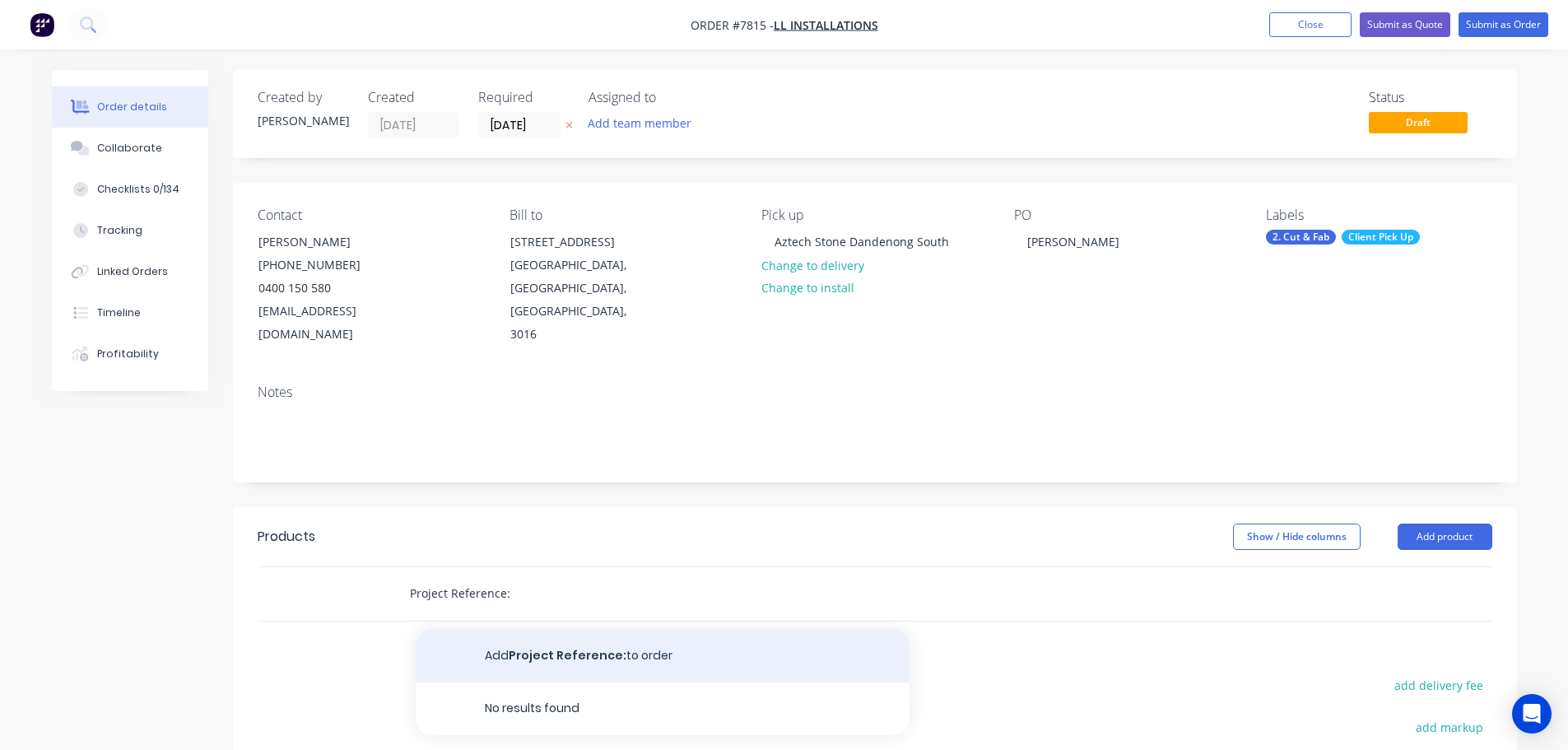
type input "Project Reference:"
click at [647, 630] on button "Add Project Reference: to order" at bounding box center [663, 656] width 494 height 53
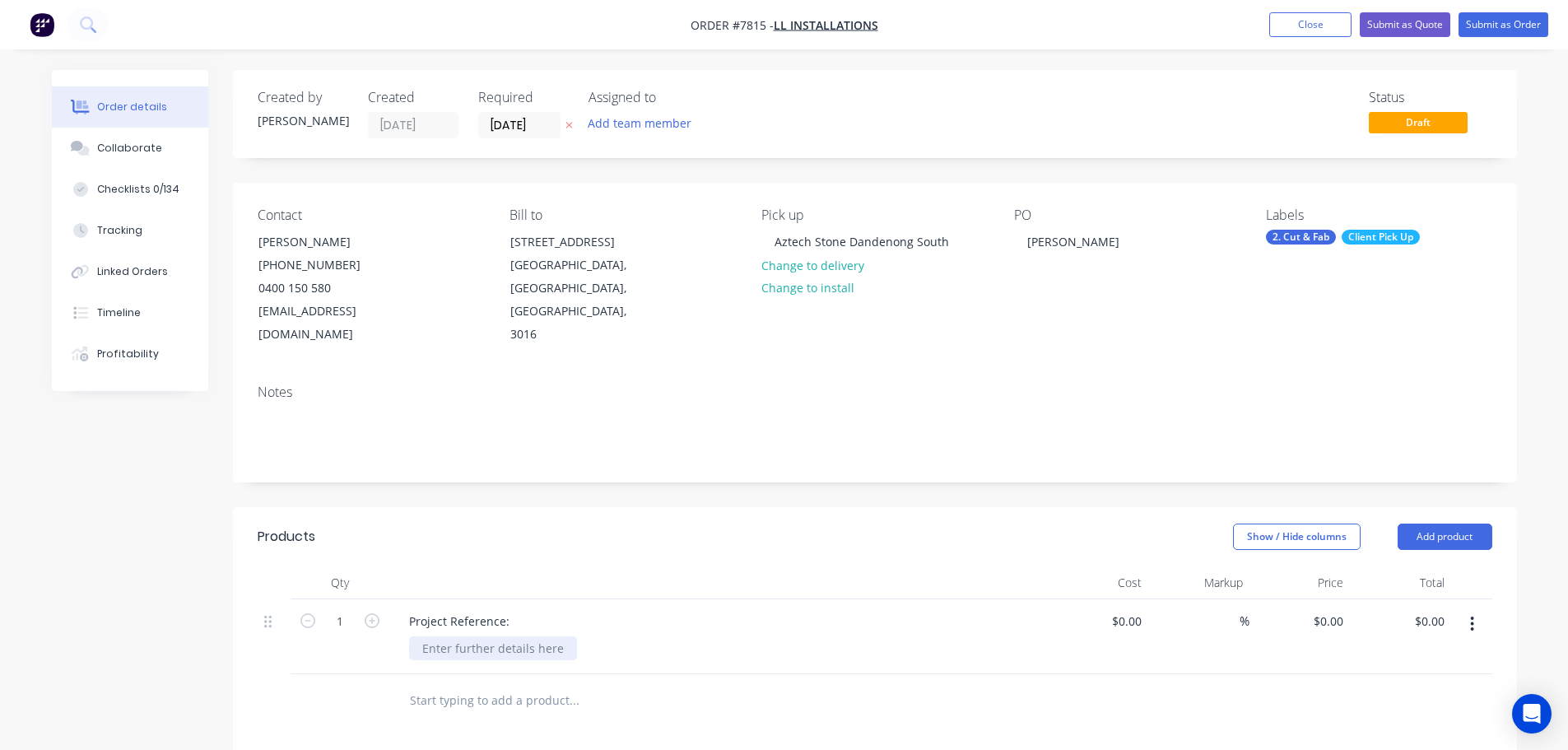
click at [480, 637] on div at bounding box center [493, 648] width 168 height 23
click at [464, 684] on input "text" at bounding box center [573, 700] width 329 height 33
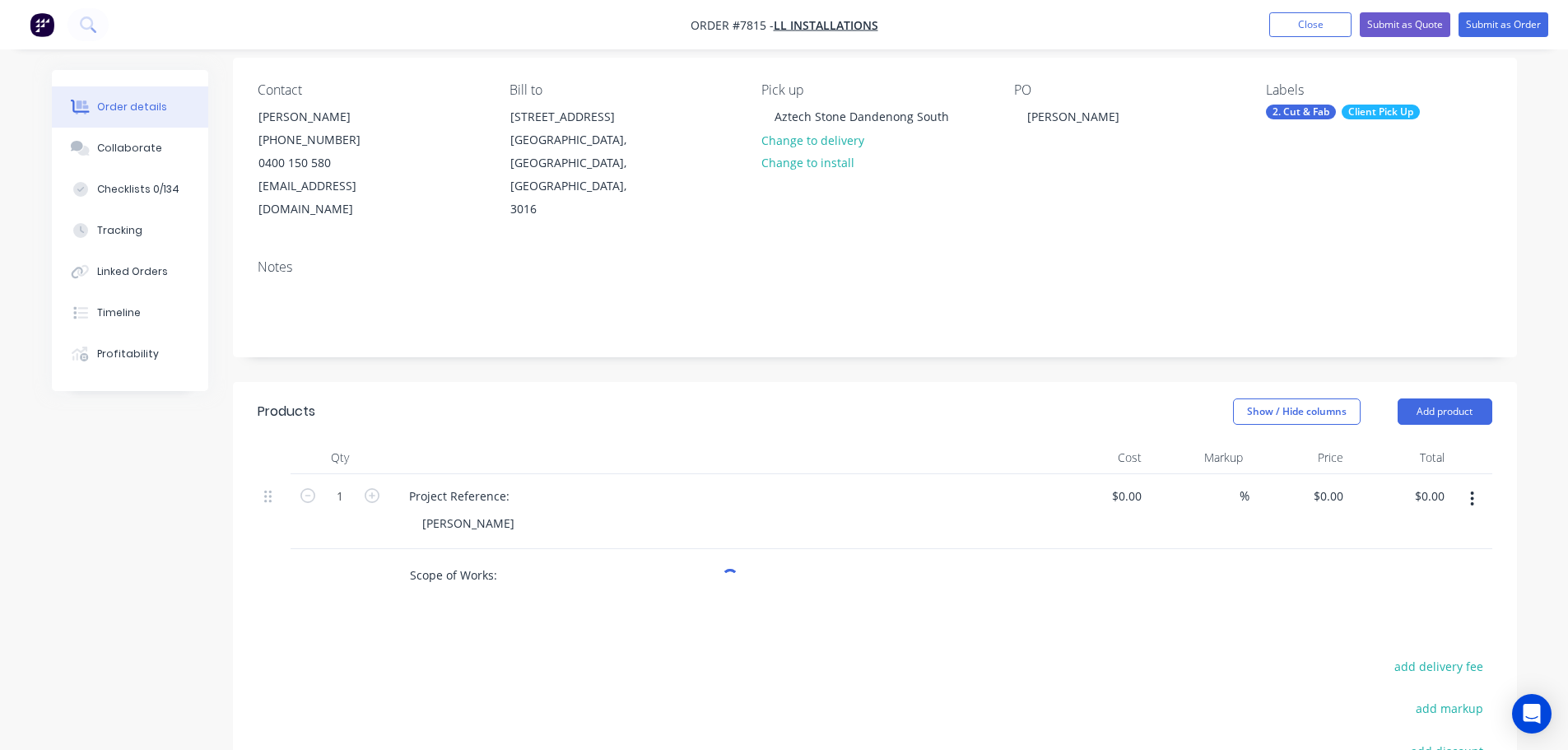
scroll to position [247, 0]
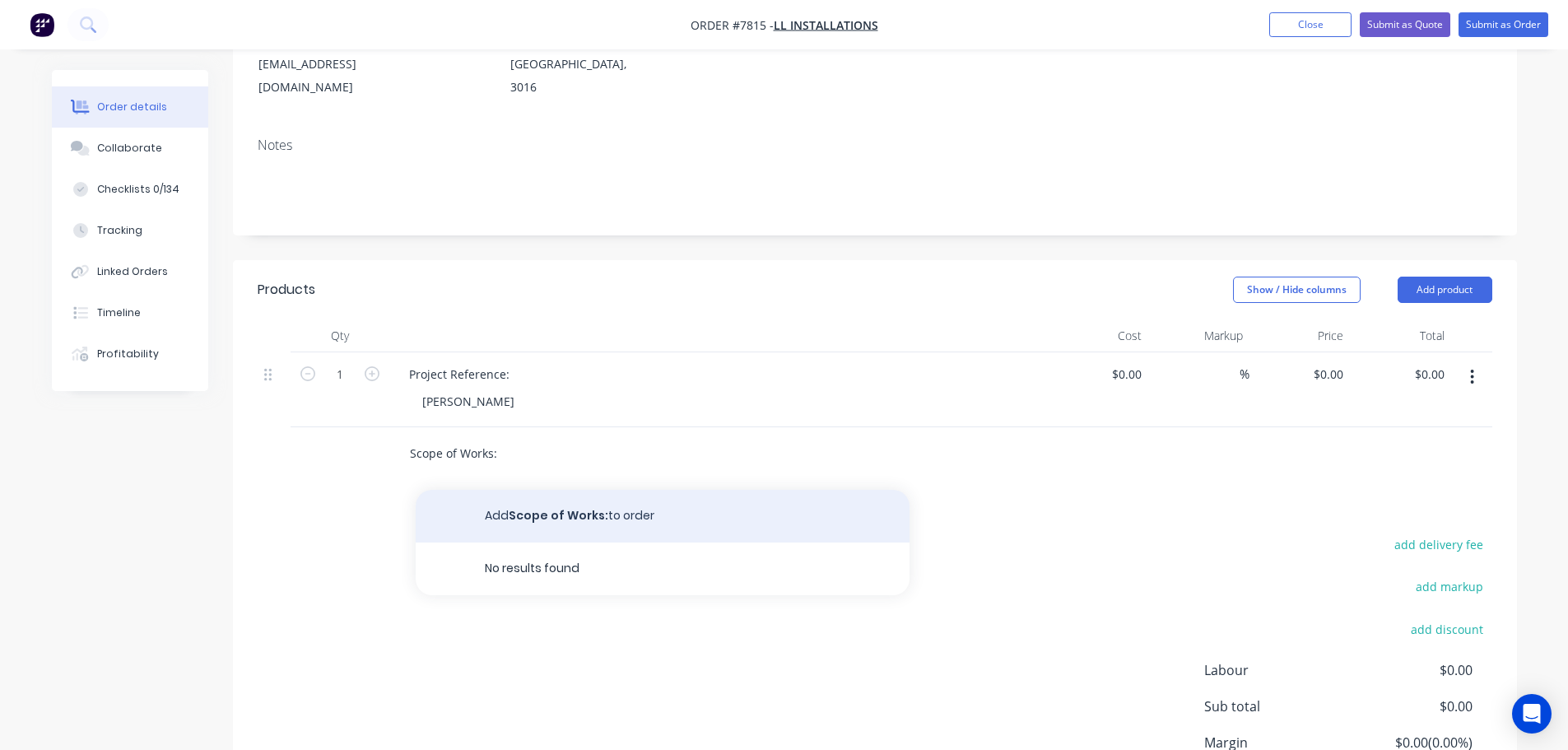
type input "Scope of Works:"
click at [630, 505] on button "Add Scope of Works: to order" at bounding box center [663, 516] width 494 height 53
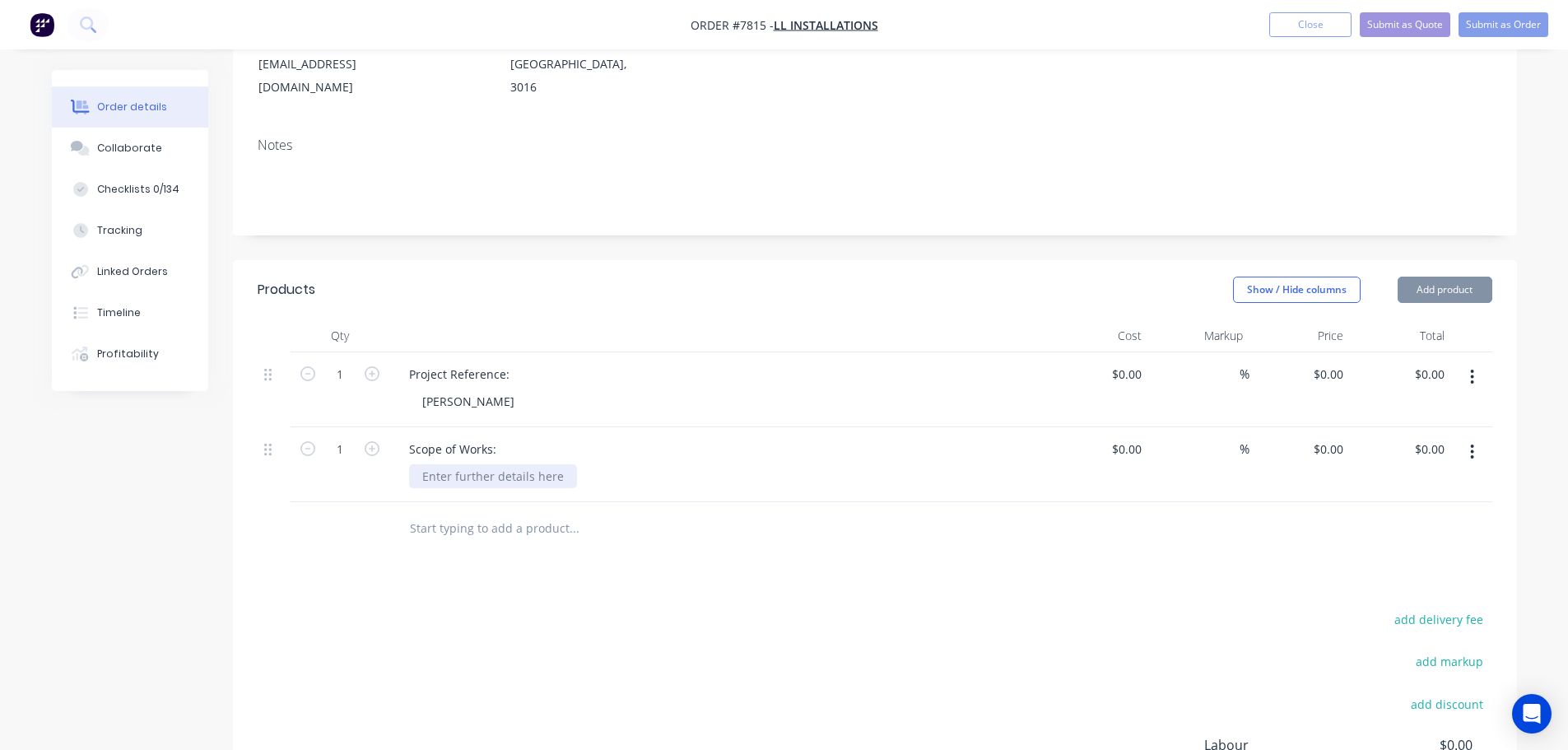
click at [489, 464] on div at bounding box center [493, 476] width 168 height 23
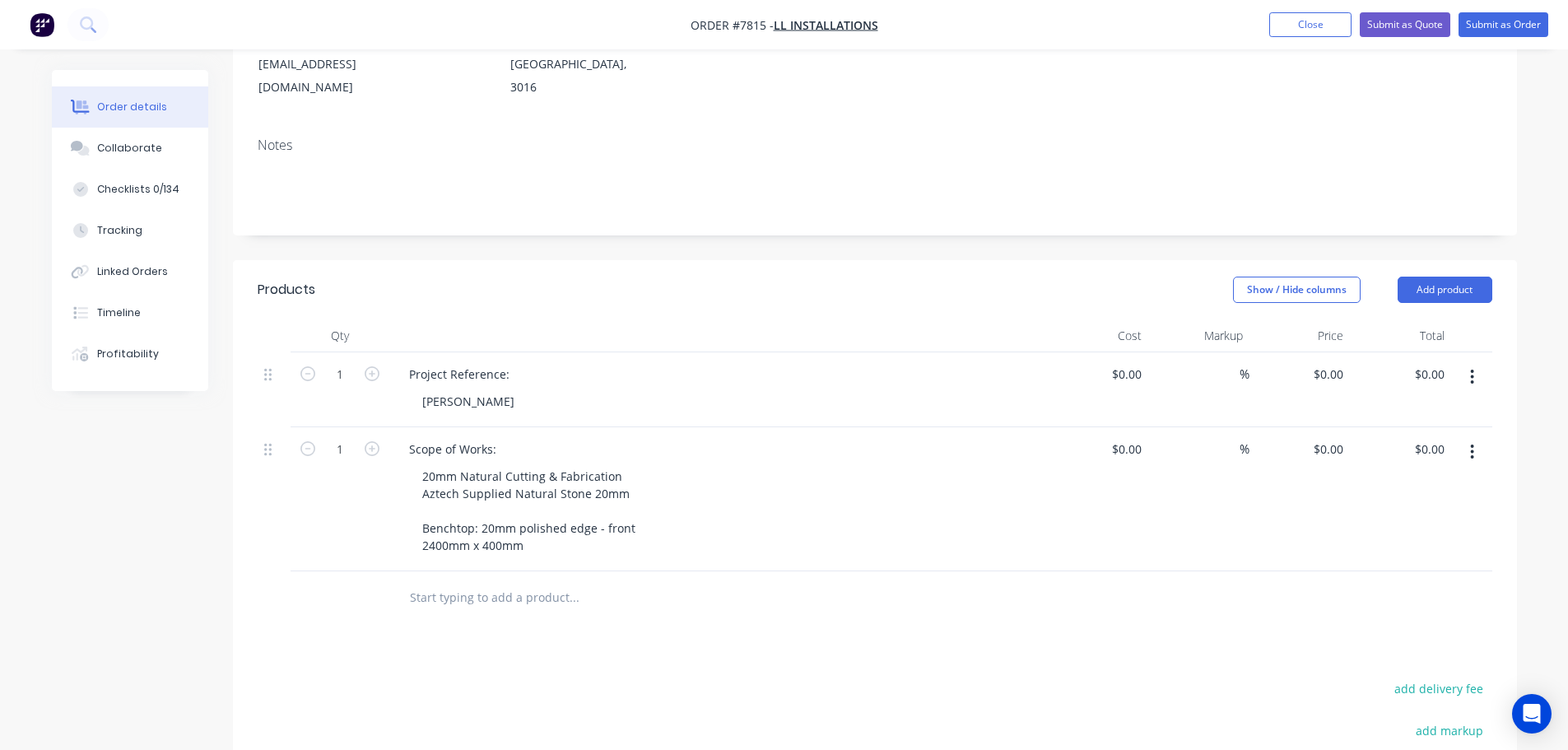
click at [481, 581] on input "text" at bounding box center [573, 598] width 329 height 33
type input "Aztech Supplied Tundra Grey Honed Offcut"
click at [653, 634] on button "Add Aztech Supplied Tundra Grey Honed Offcut to order" at bounding box center [663, 660] width 494 height 53
click at [511, 608] on div at bounding box center [493, 620] width 168 height 23
click at [1142, 438] on input at bounding box center [1129, 449] width 38 height 23
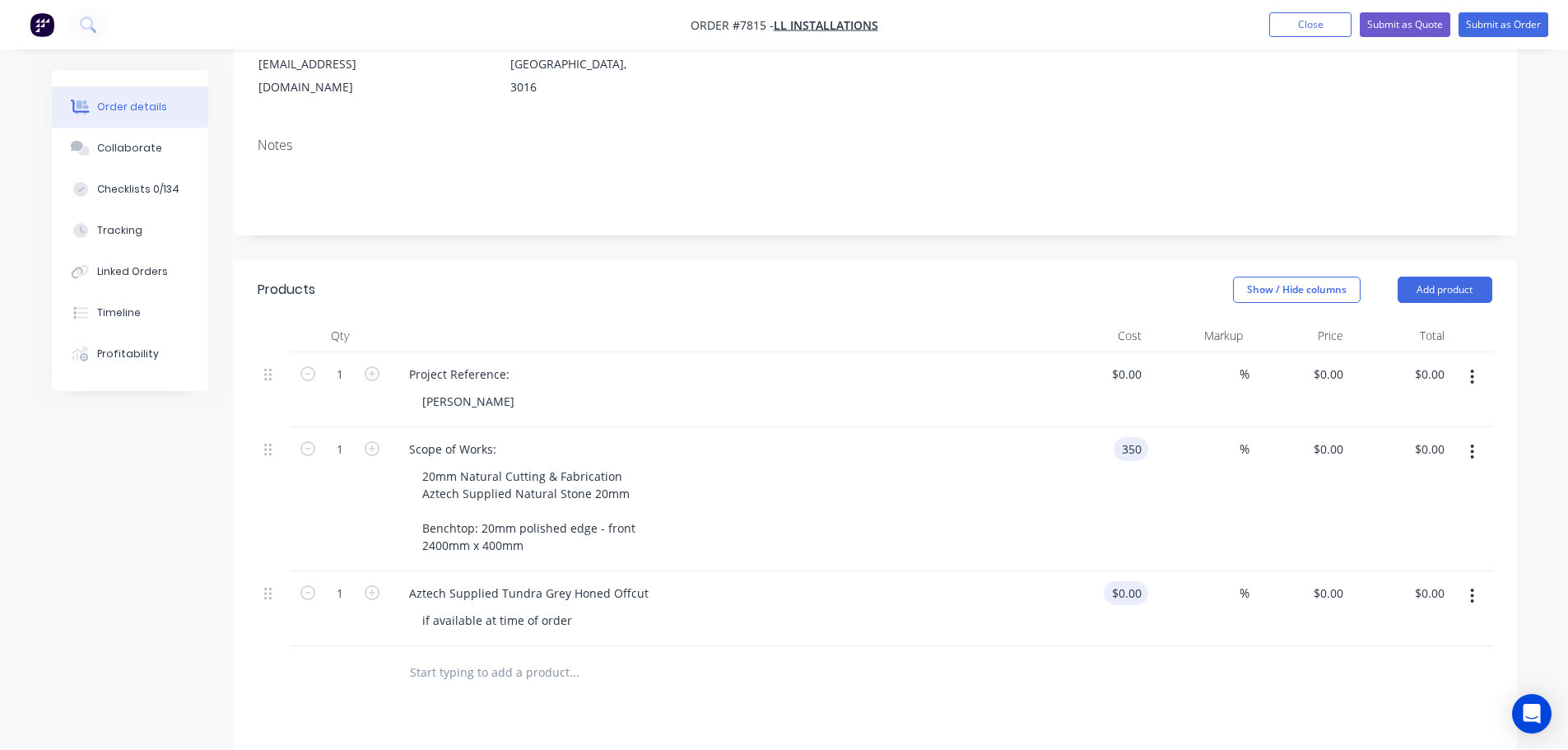
type input "$350.00"
click at [1126, 581] on div at bounding box center [1135, 593] width 25 height 23
type input "$250.00"
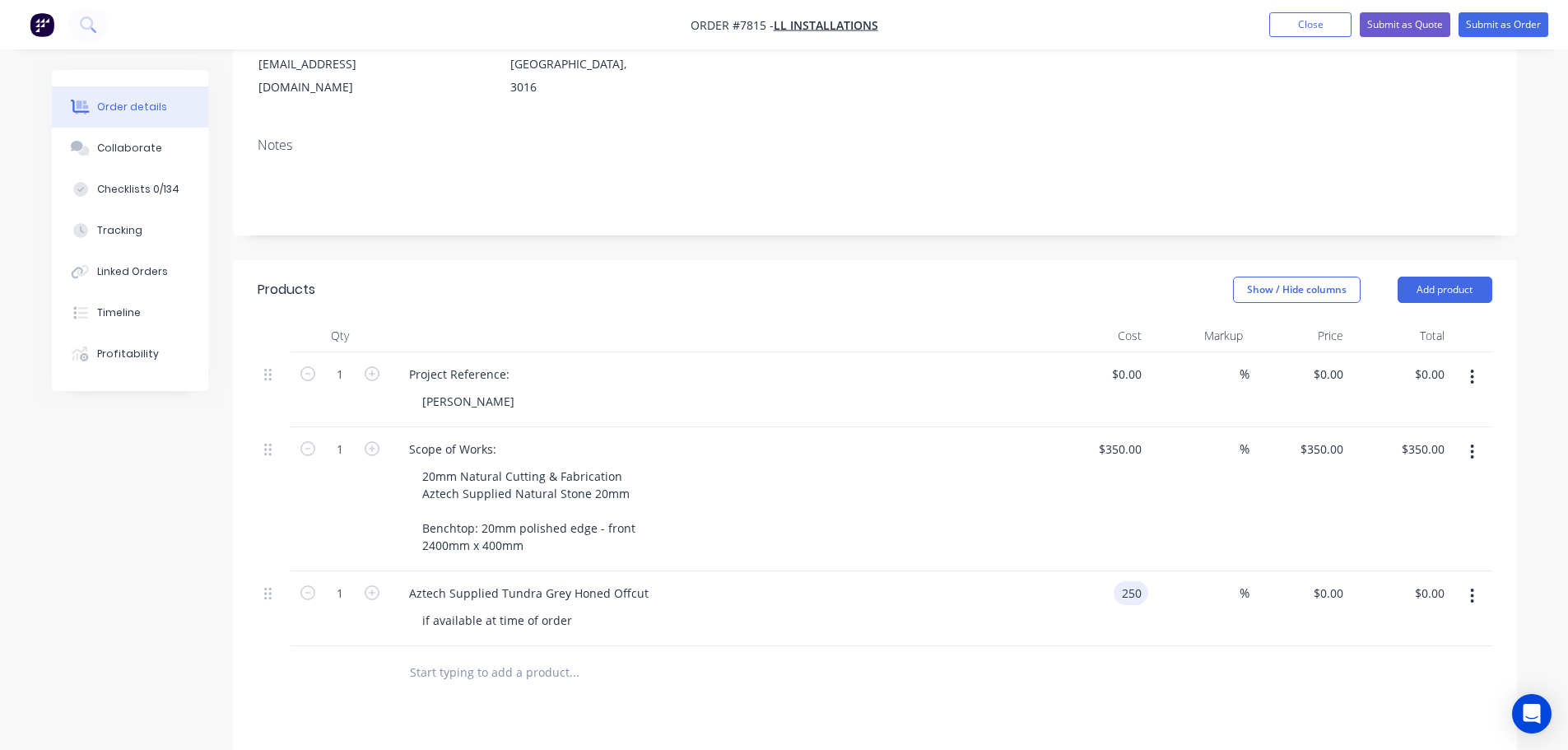
type input "$250.00"
click at [1235, 657] on div at bounding box center [875, 673] width 1234 height 54
click at [543, 656] on input "text" at bounding box center [573, 673] width 329 height 33
type input "Gladstones Tundra Grey Honed"
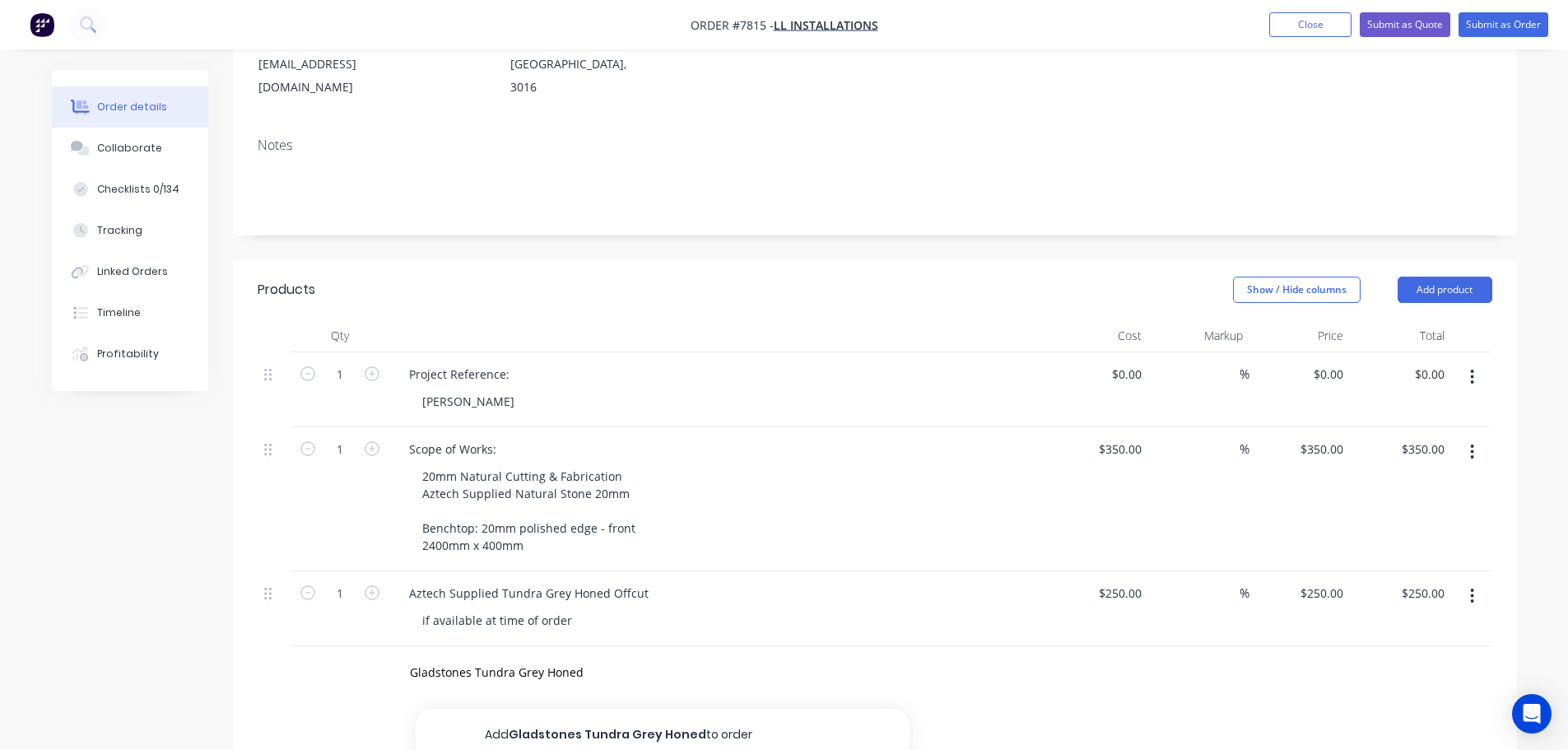
click at [557, 709] on button "Add Gladstones Tundra Grey Honed to order" at bounding box center [663, 735] width 494 height 53
click at [502, 684] on div at bounding box center [493, 695] width 168 height 23
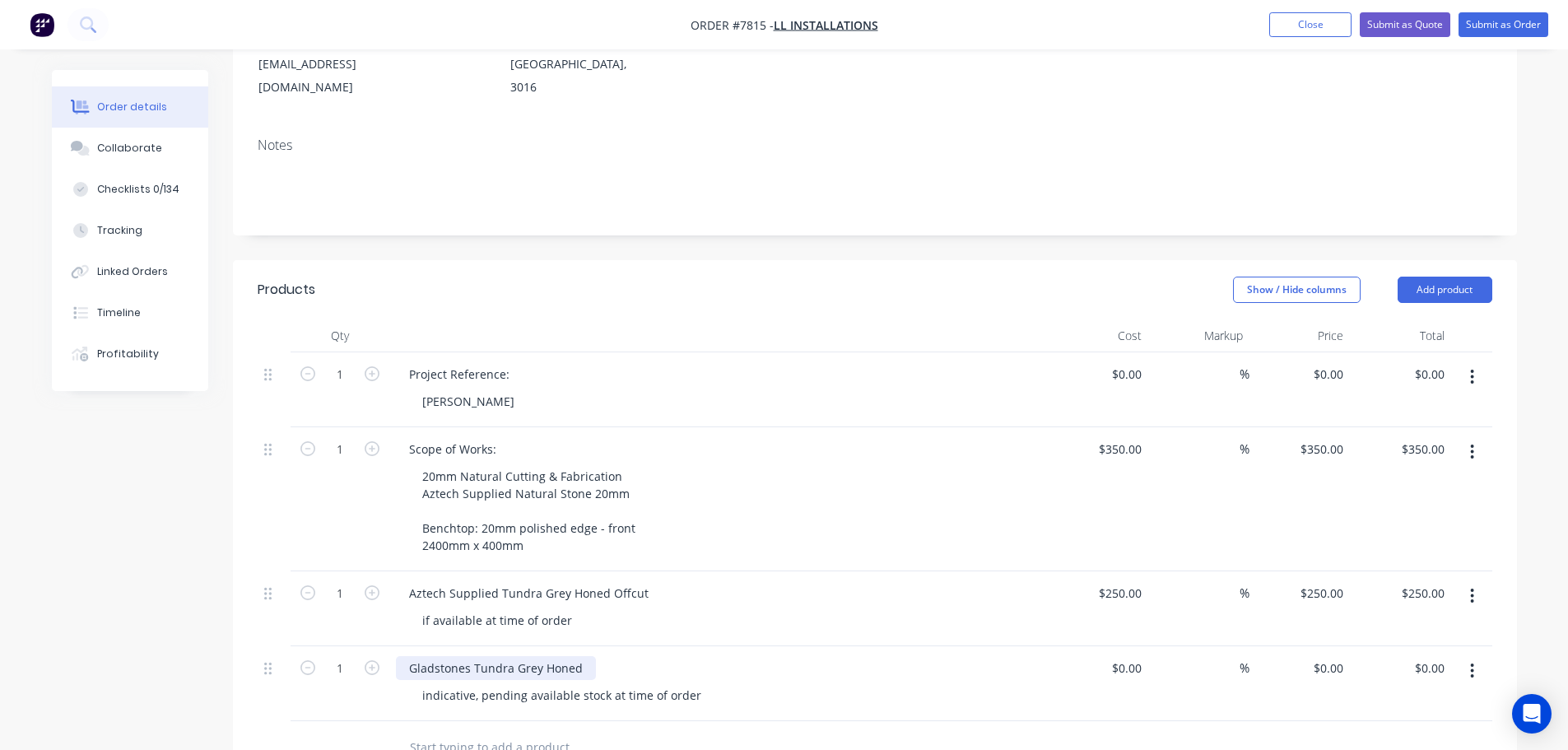
click at [579, 656] on div "Gladstones Tundra Grey Honed" at bounding box center [495, 668] width 200 height 23
drag, startPoint x: 862, startPoint y: 603, endPoint x: 861, endPoint y: 592, distance: 11.0
click at [861, 608] on div "if available at time of order" at bounding box center [724, 620] width 632 height 23
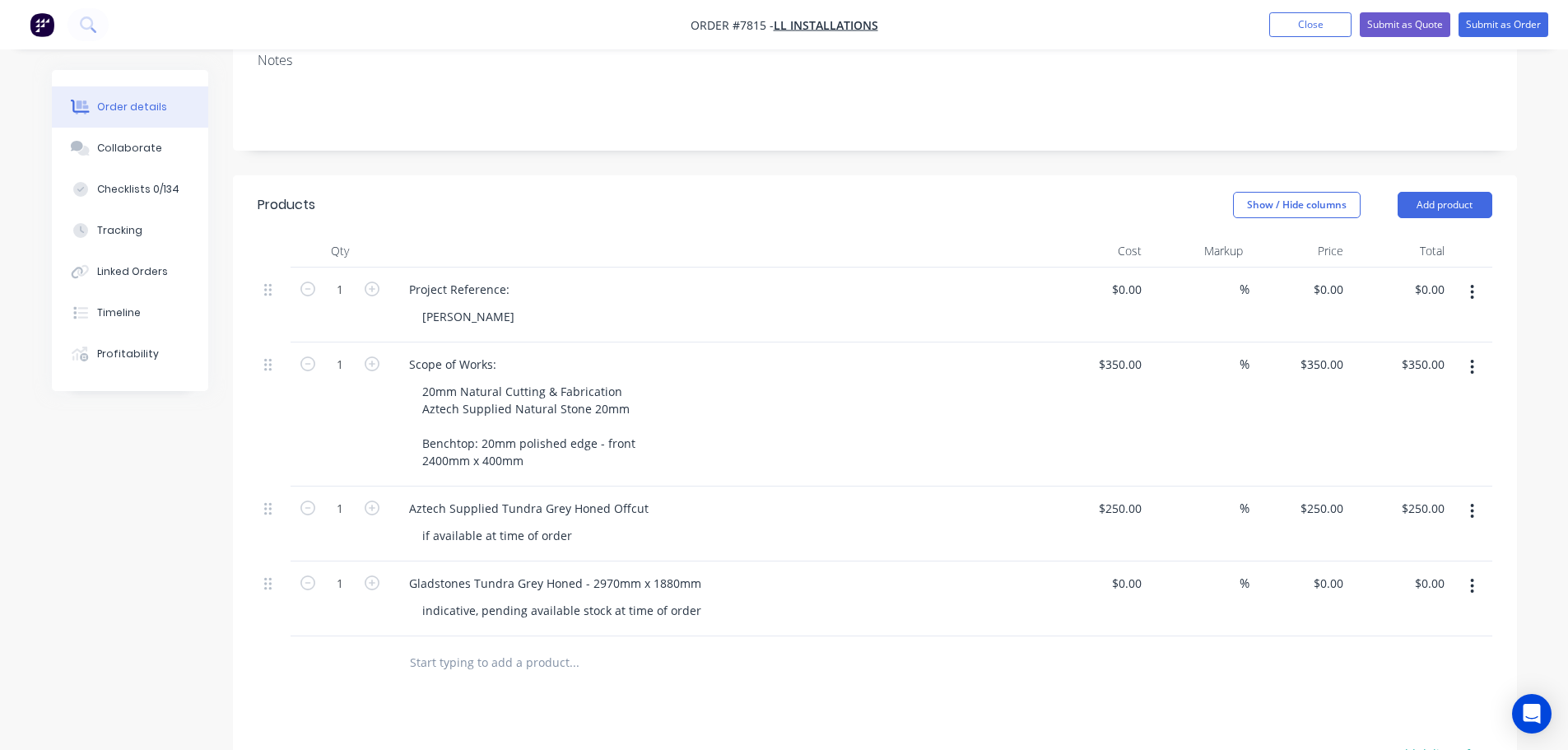
scroll to position [411, 0]
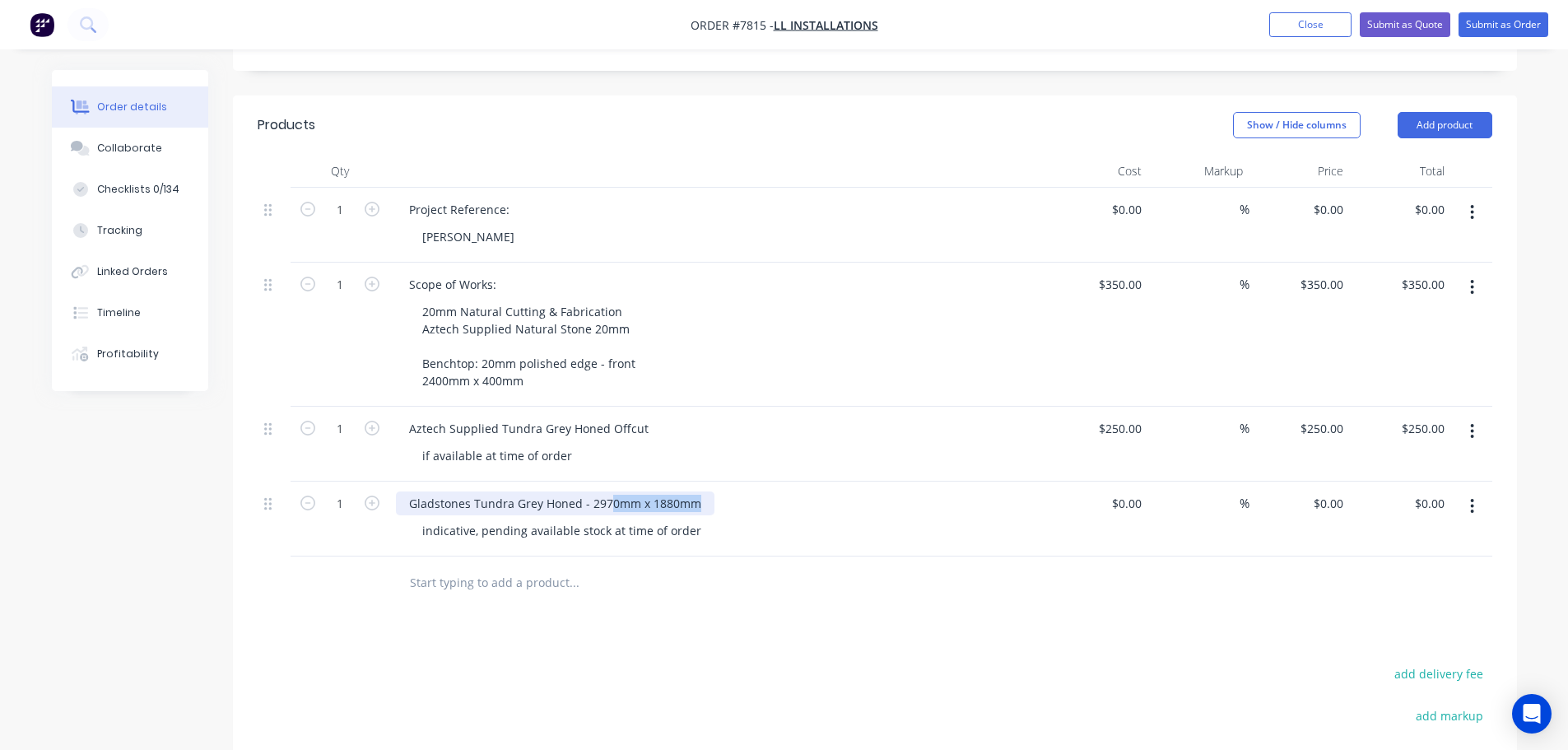
drag, startPoint x: 704, startPoint y: 479, endPoint x: 606, endPoint y: 479, distance: 98.0
click at [606, 491] on div "Gladstones Tundra Grey Honed - 2970mm x 1880mm" at bounding box center [555, 503] width 318 height 23
click at [532, 519] on div "indicative, pending available stock at time of order" at bounding box center [561, 530] width 306 height 23
click at [472, 519] on div "indicative, pending available stock at time of order" at bounding box center [561, 530] width 306 height 23
click at [819, 566] on div at bounding box center [642, 583] width 494 height 33
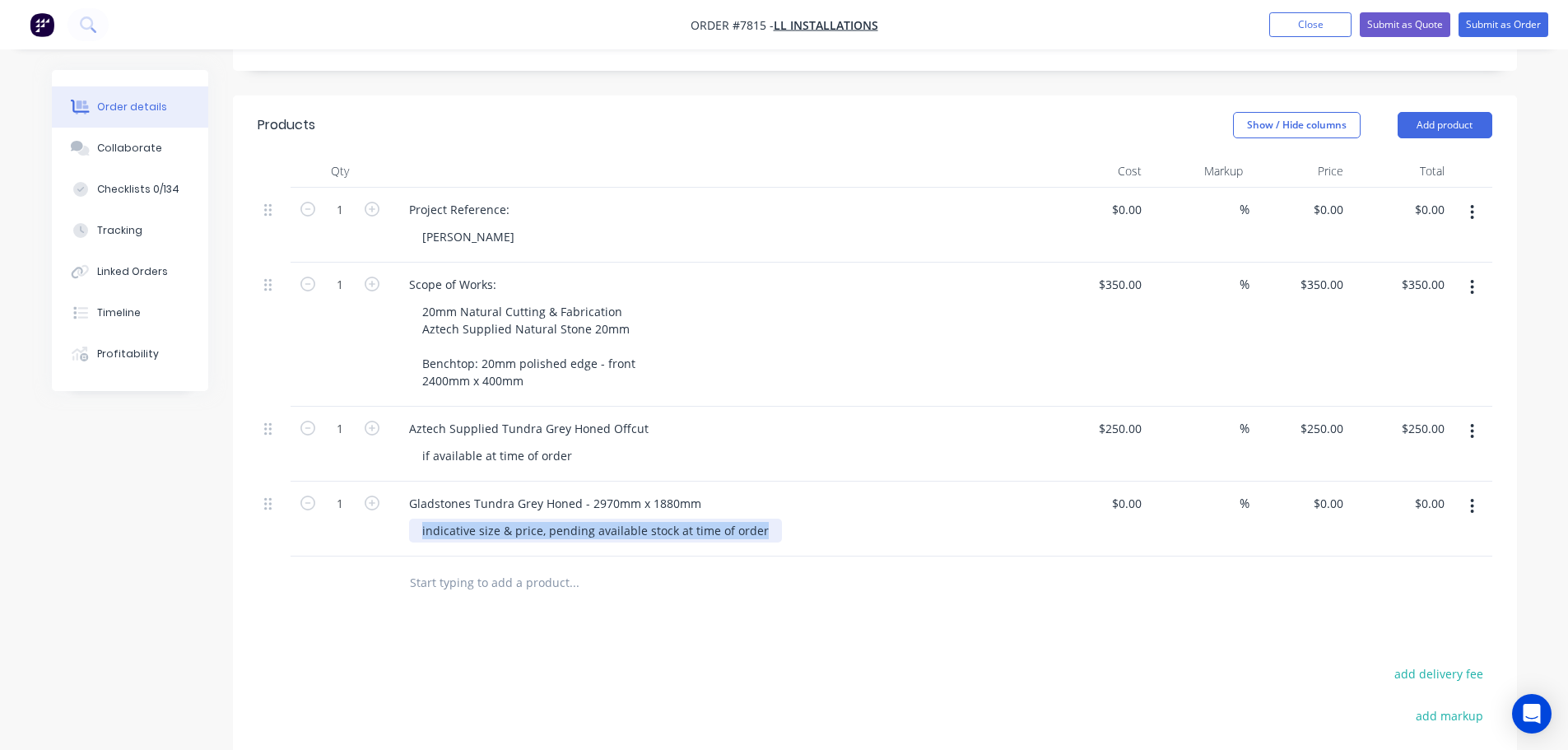
drag, startPoint x: 762, startPoint y: 516, endPoint x: 375, endPoint y: 511, distance: 387.0
click at [376, 512] on div "1 Gladstones Tundra Grey Honed - 2970mm x 1880mm indicative size & price, pendi…" at bounding box center [875, 519] width 1234 height 75
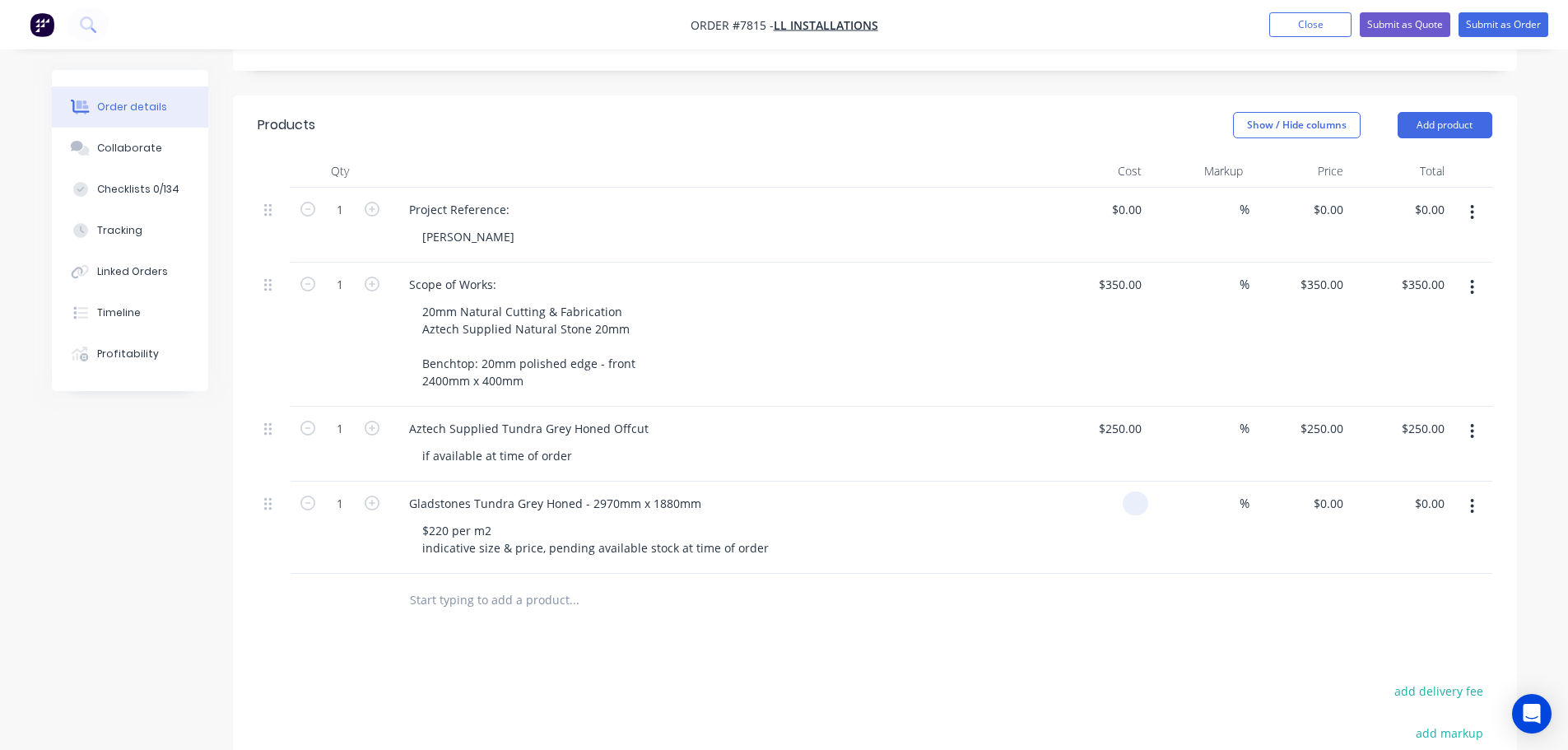
click at [1123, 491] on div at bounding box center [1135, 503] width 25 height 23
type input "$1,228.00"
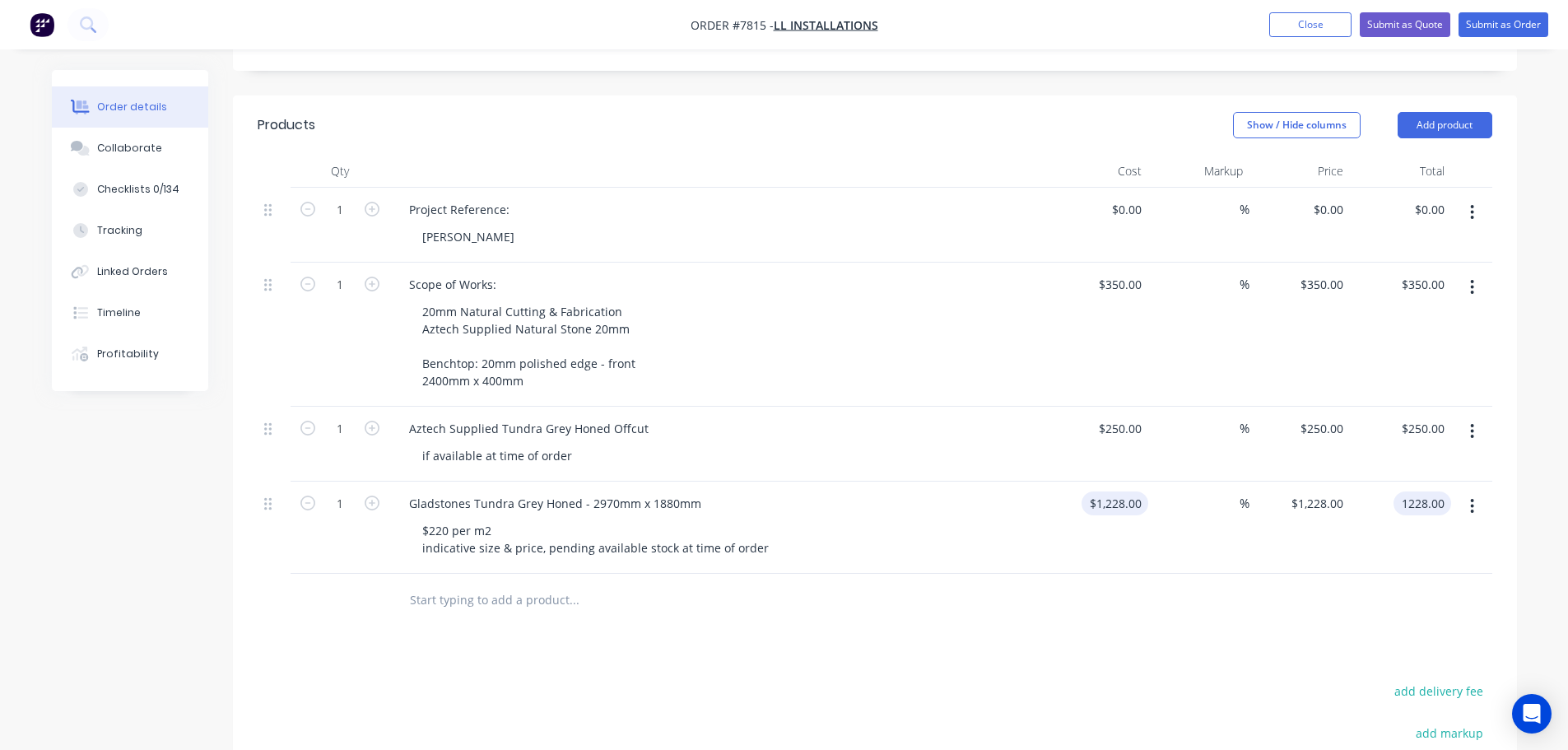
type input "$1,228.00"
click at [1143, 573] on div at bounding box center [875, 600] width 1234 height 54
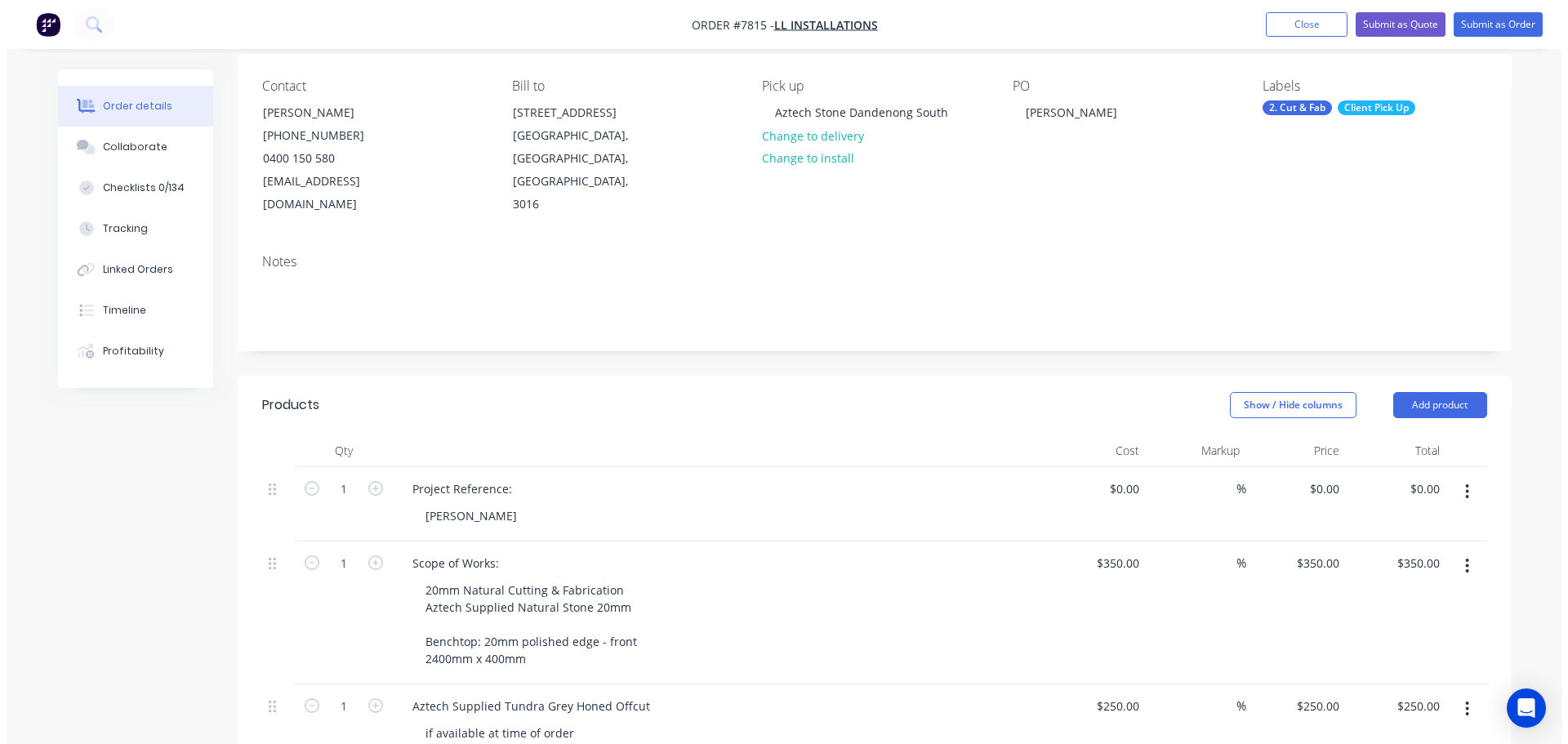
scroll to position [0, 0]
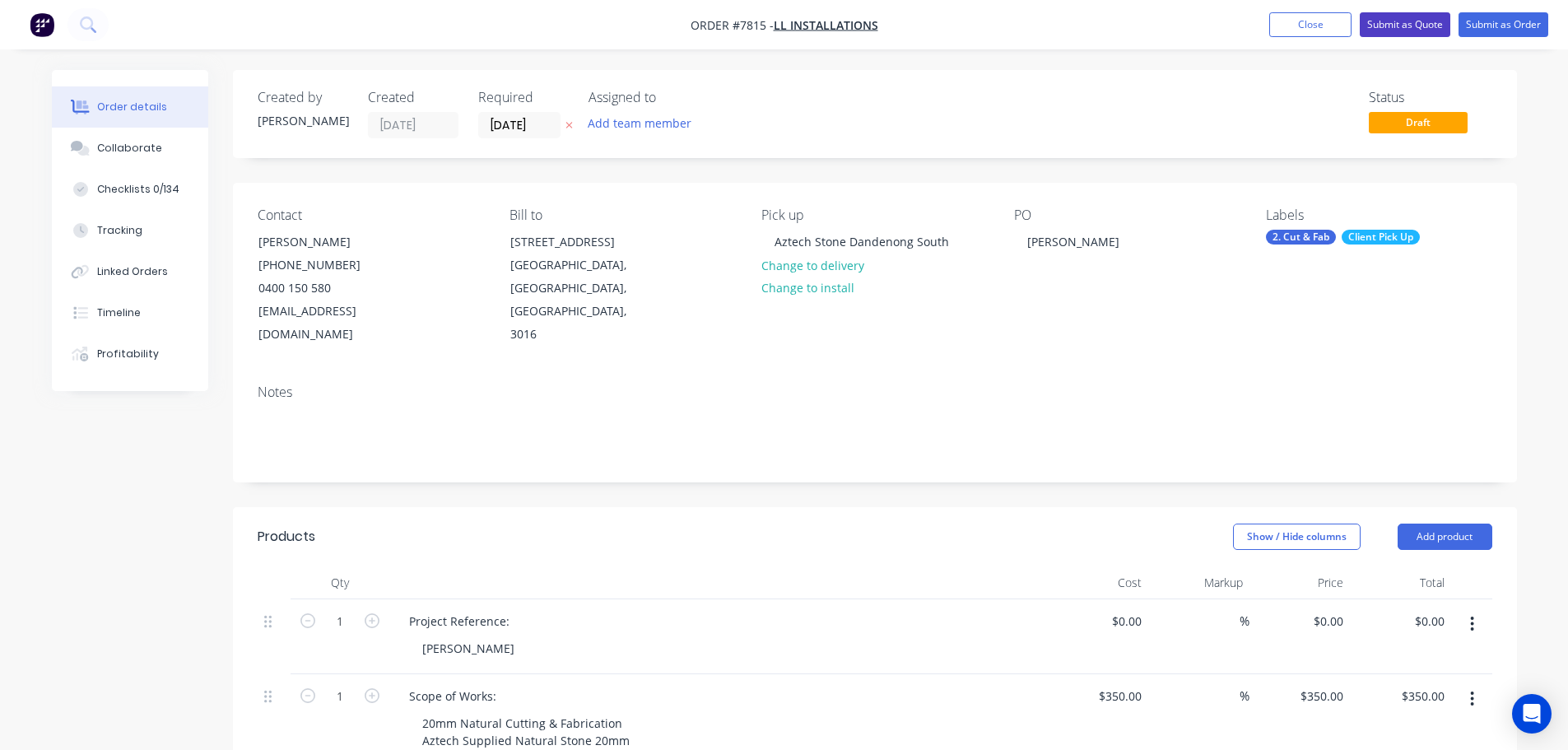
click at [1406, 21] on button "Submit as Quote" at bounding box center [1404, 24] width 91 height 24
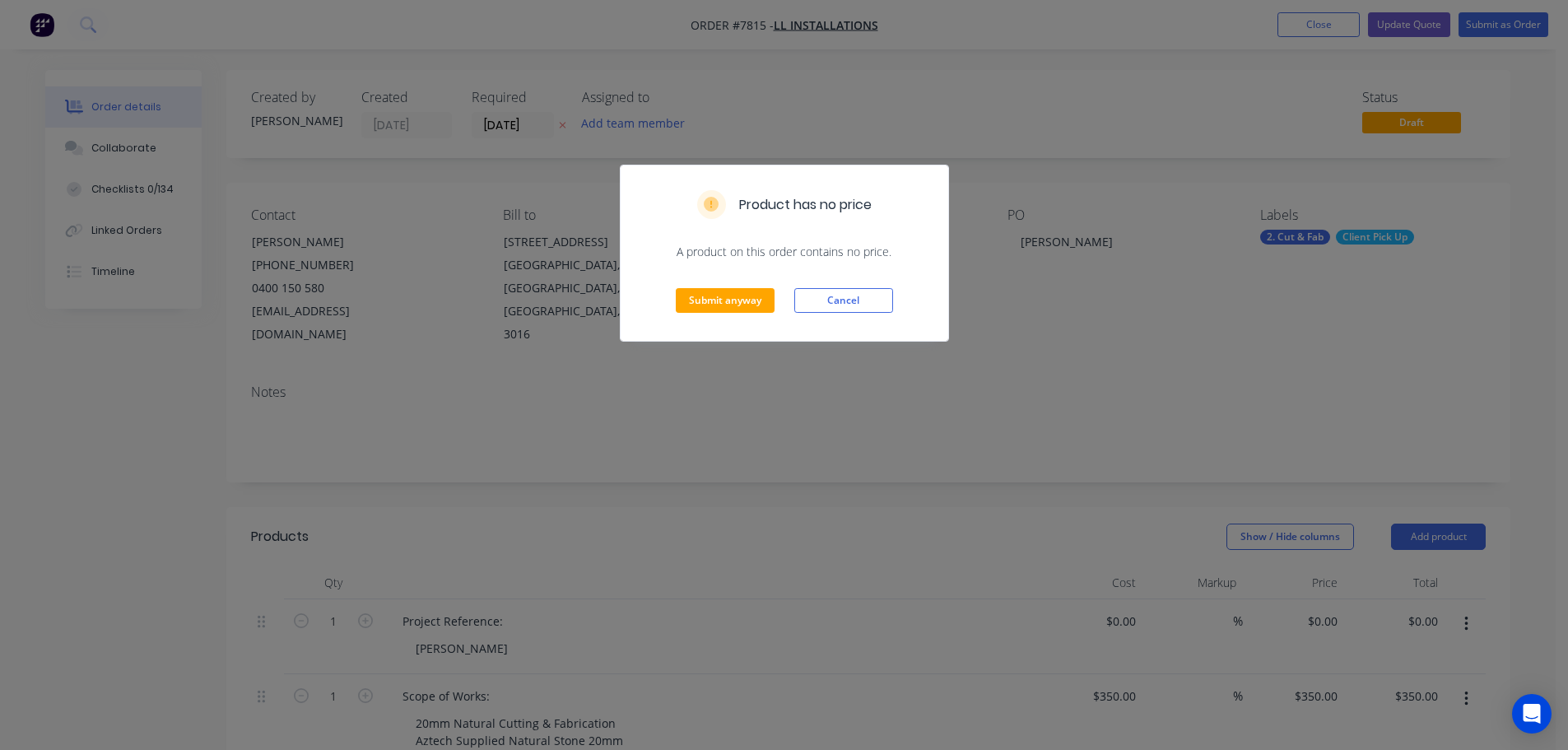
click at [778, 304] on div "Submit anyway Cancel" at bounding box center [783, 300] width 327 height 81
click at [729, 300] on button "Submit anyway" at bounding box center [724, 300] width 99 height 24
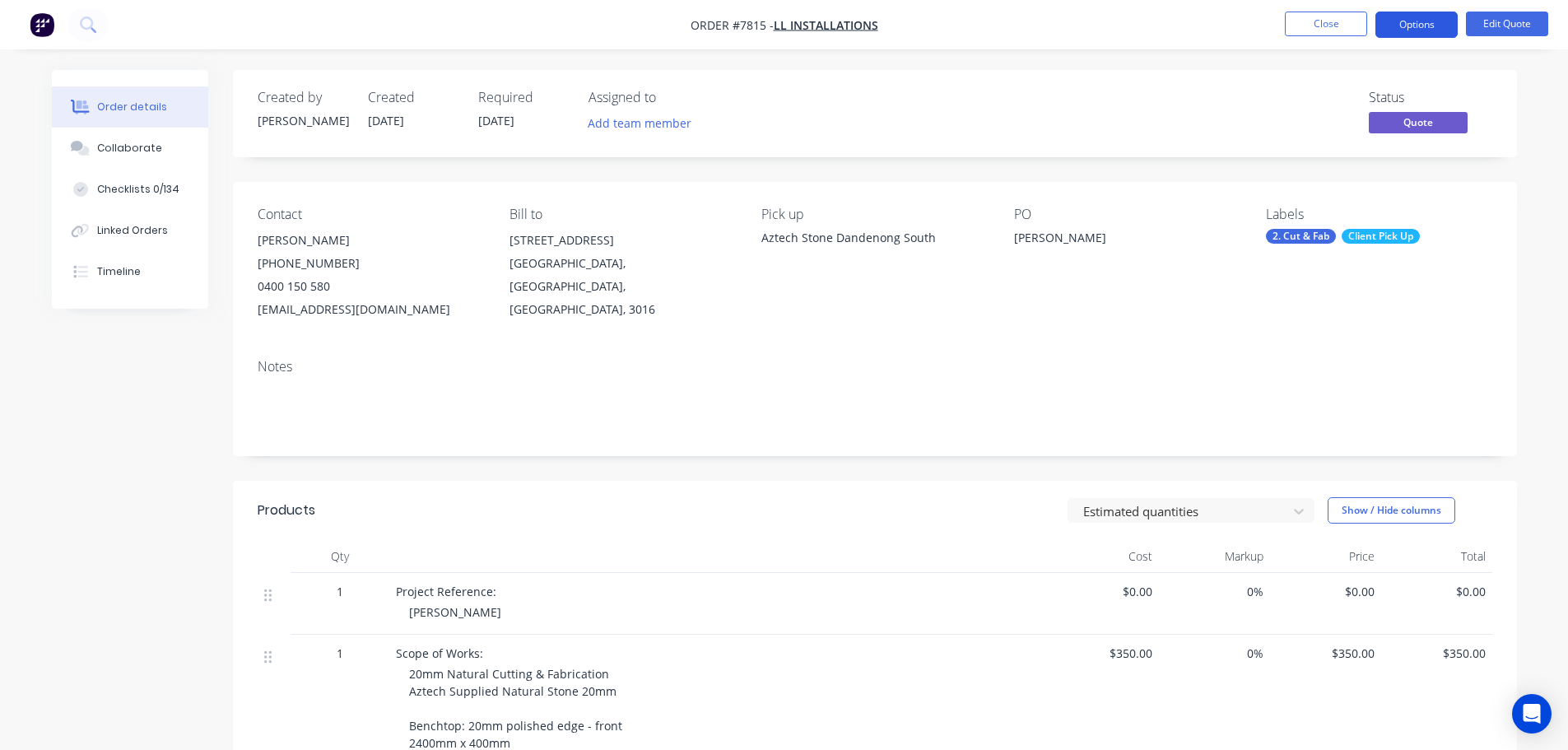
click at [1437, 23] on button "Options" at bounding box center [1416, 24] width 82 height 26
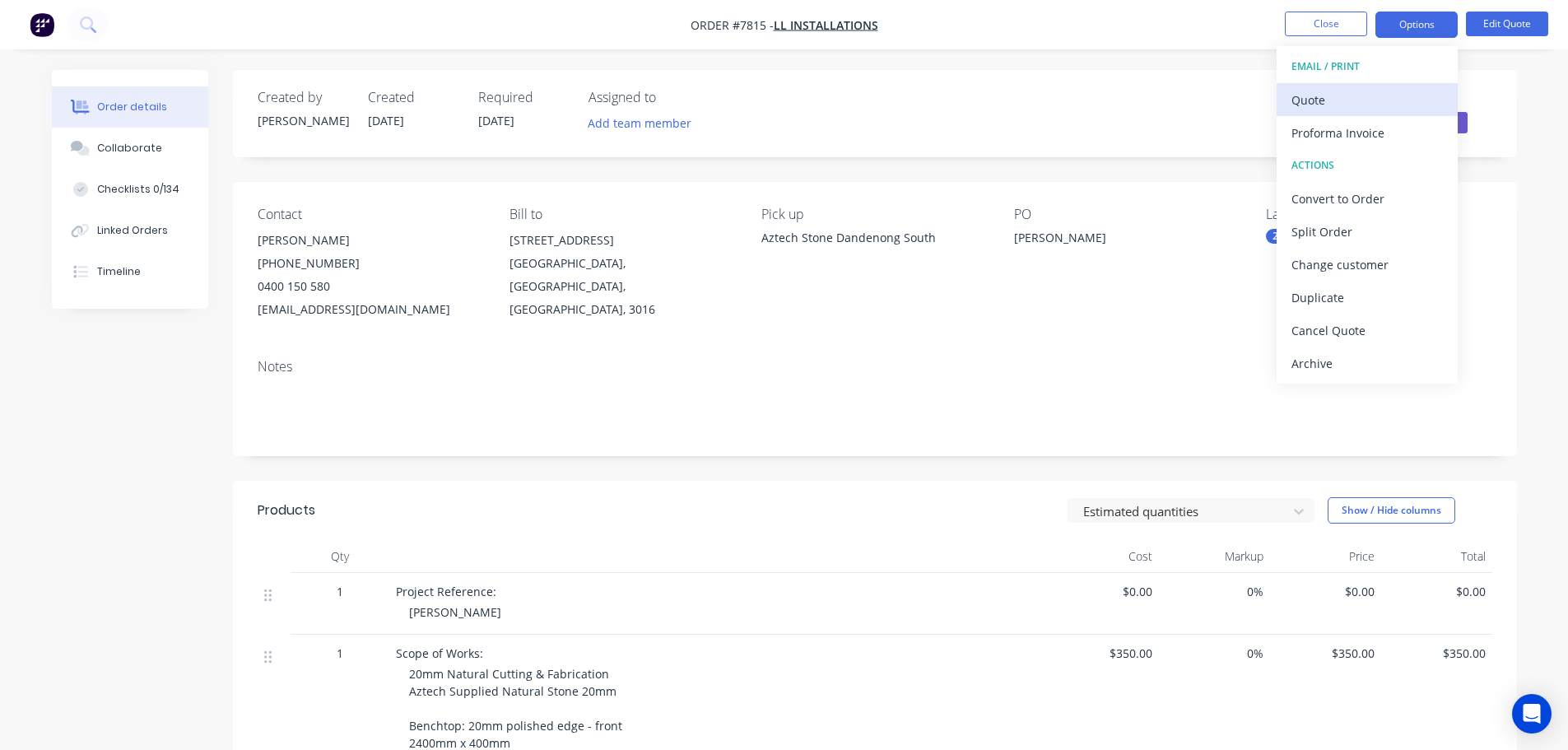
click at [1405, 107] on div "Quote" at bounding box center [1366, 100] width 151 height 23
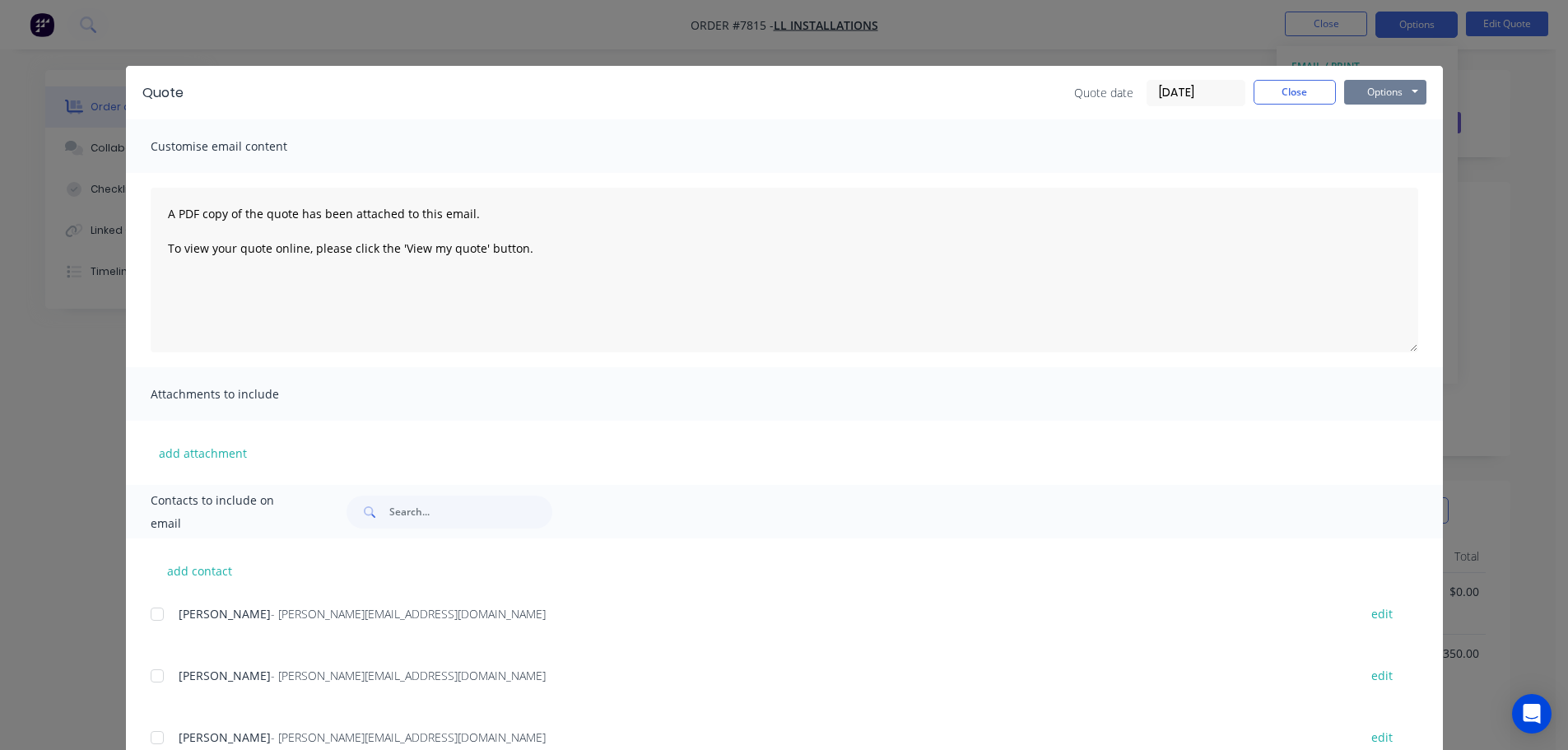
click at [1395, 92] on button "Options" at bounding box center [1384, 92] width 82 height 24
click at [1382, 145] on button "Print" at bounding box center [1396, 148] width 105 height 27
click at [1275, 81] on button "Close" at bounding box center [1295, 92] width 82 height 24
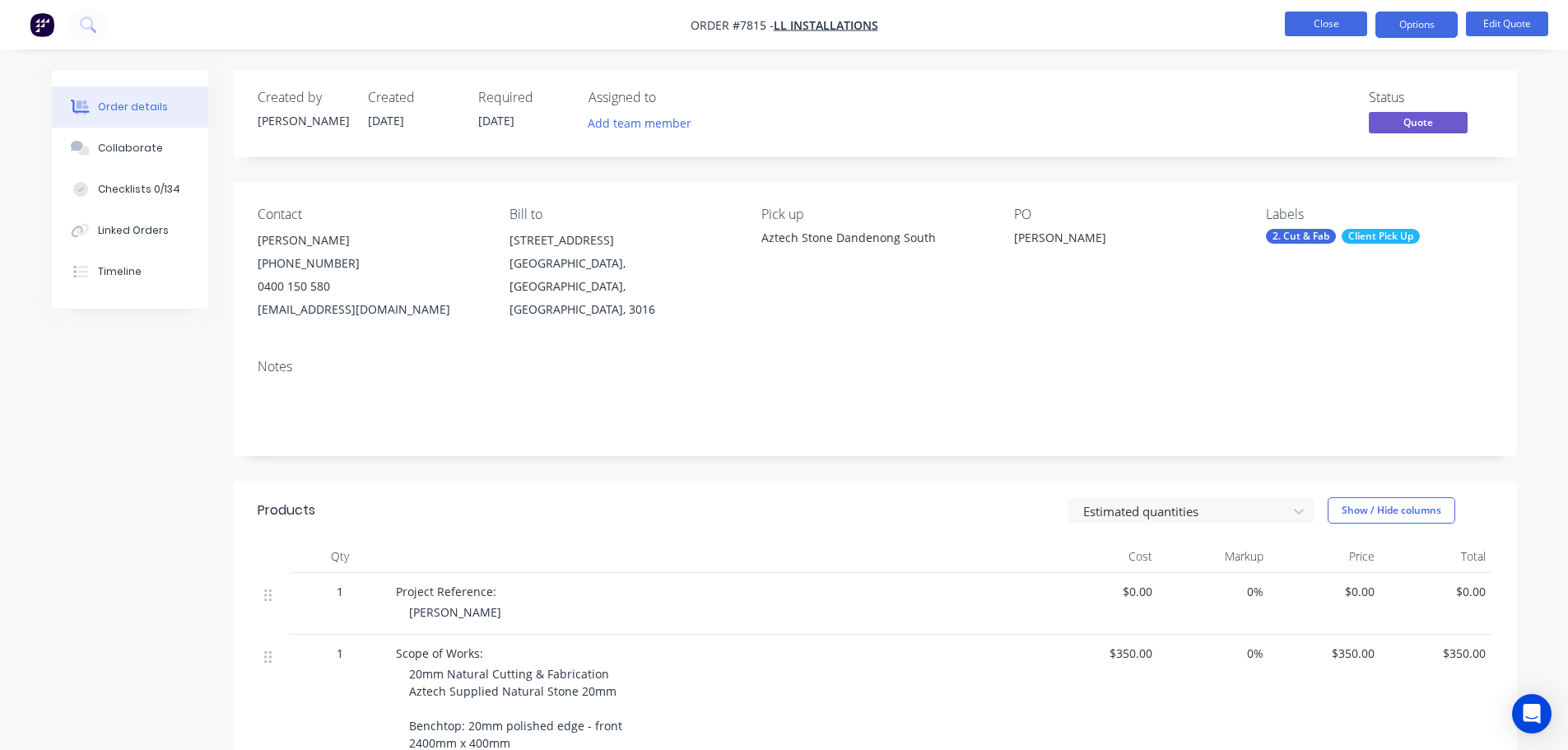
click at [1320, 30] on button "Close" at bounding box center [1326, 23] width 82 height 24
